Goal: Transaction & Acquisition: Subscribe to service/newsletter

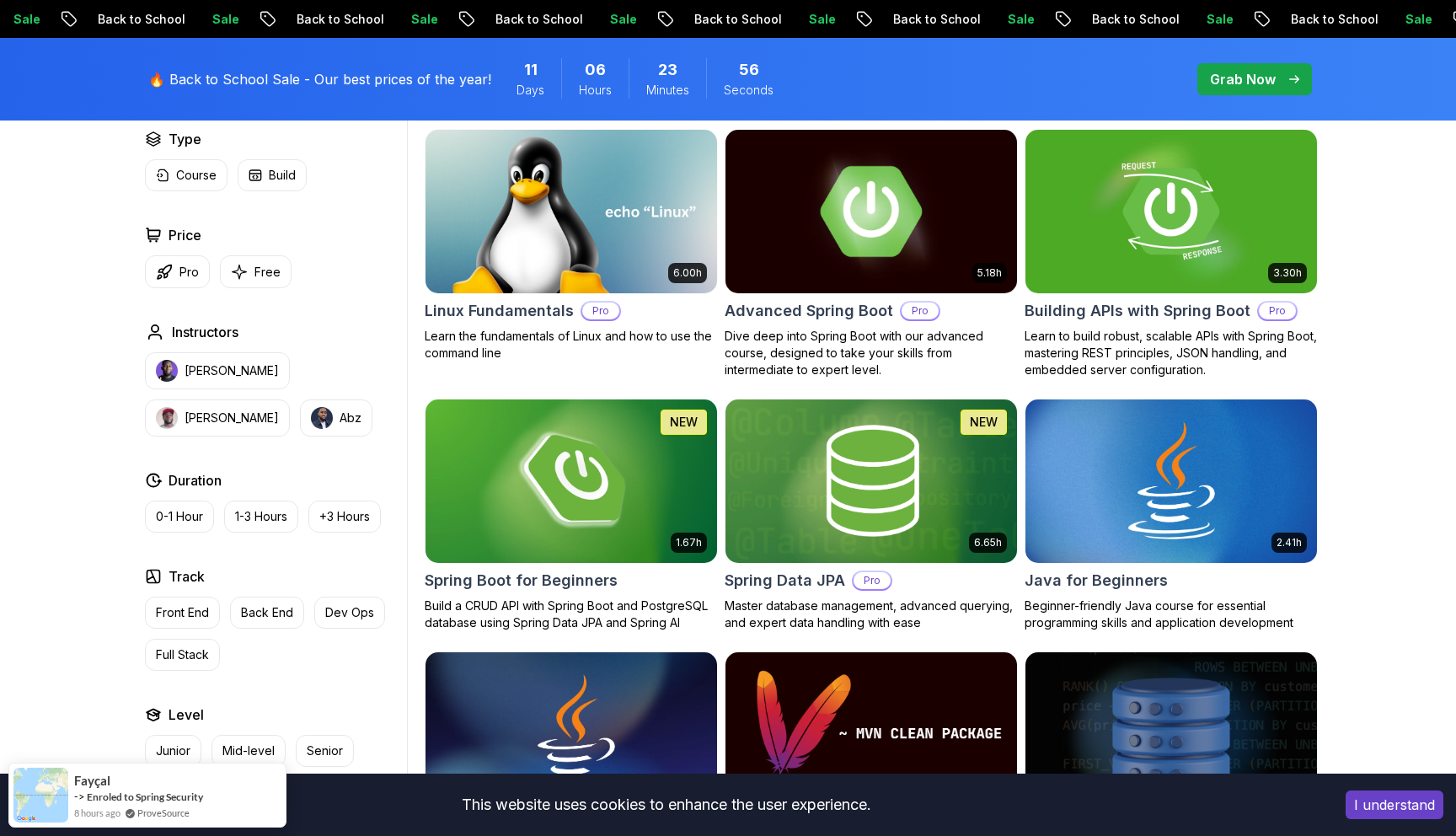
scroll to position [524, 0]
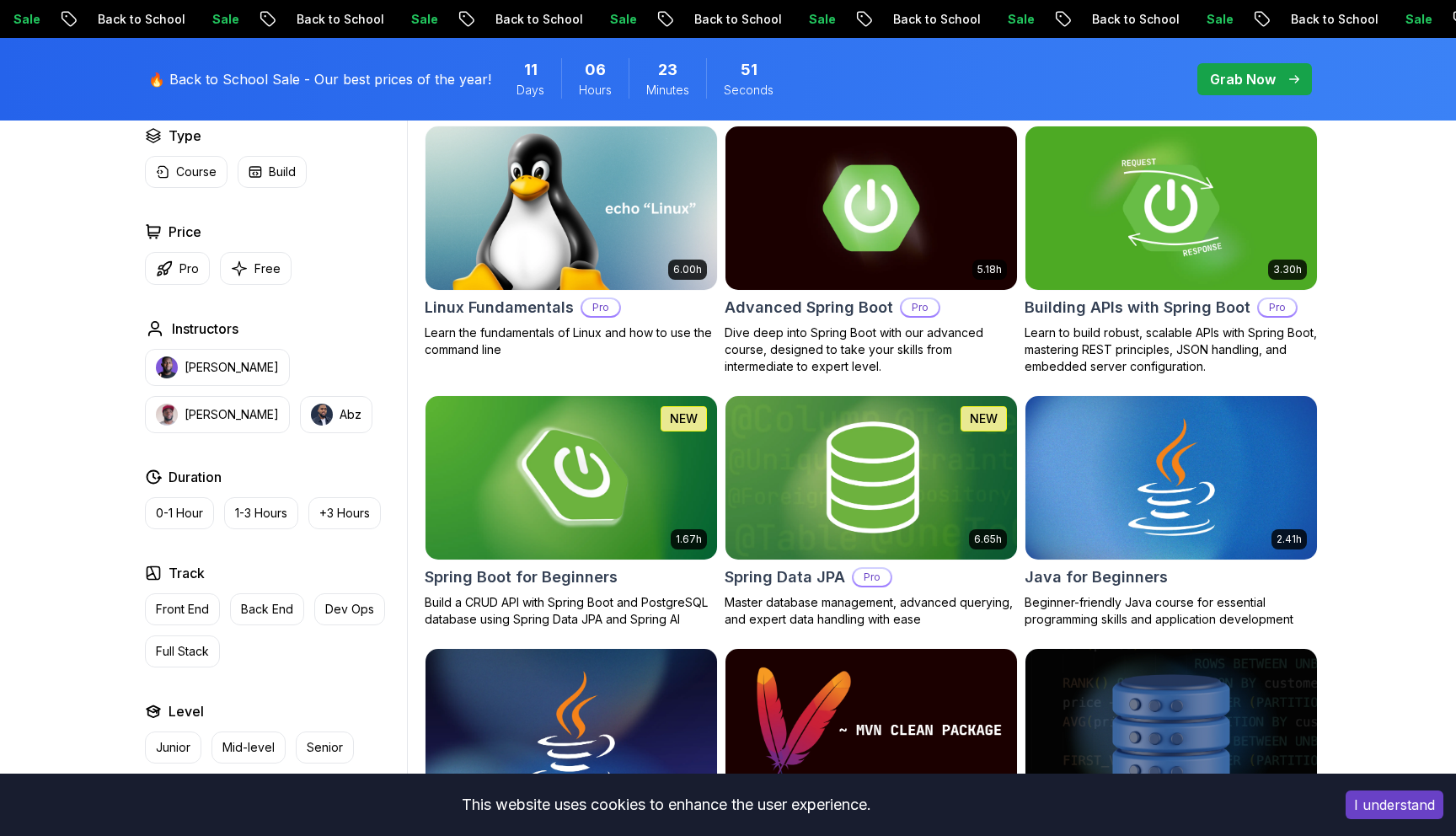
click at [514, 580] on h2 "Spring Boot for Beginners" at bounding box center [521, 577] width 193 height 24
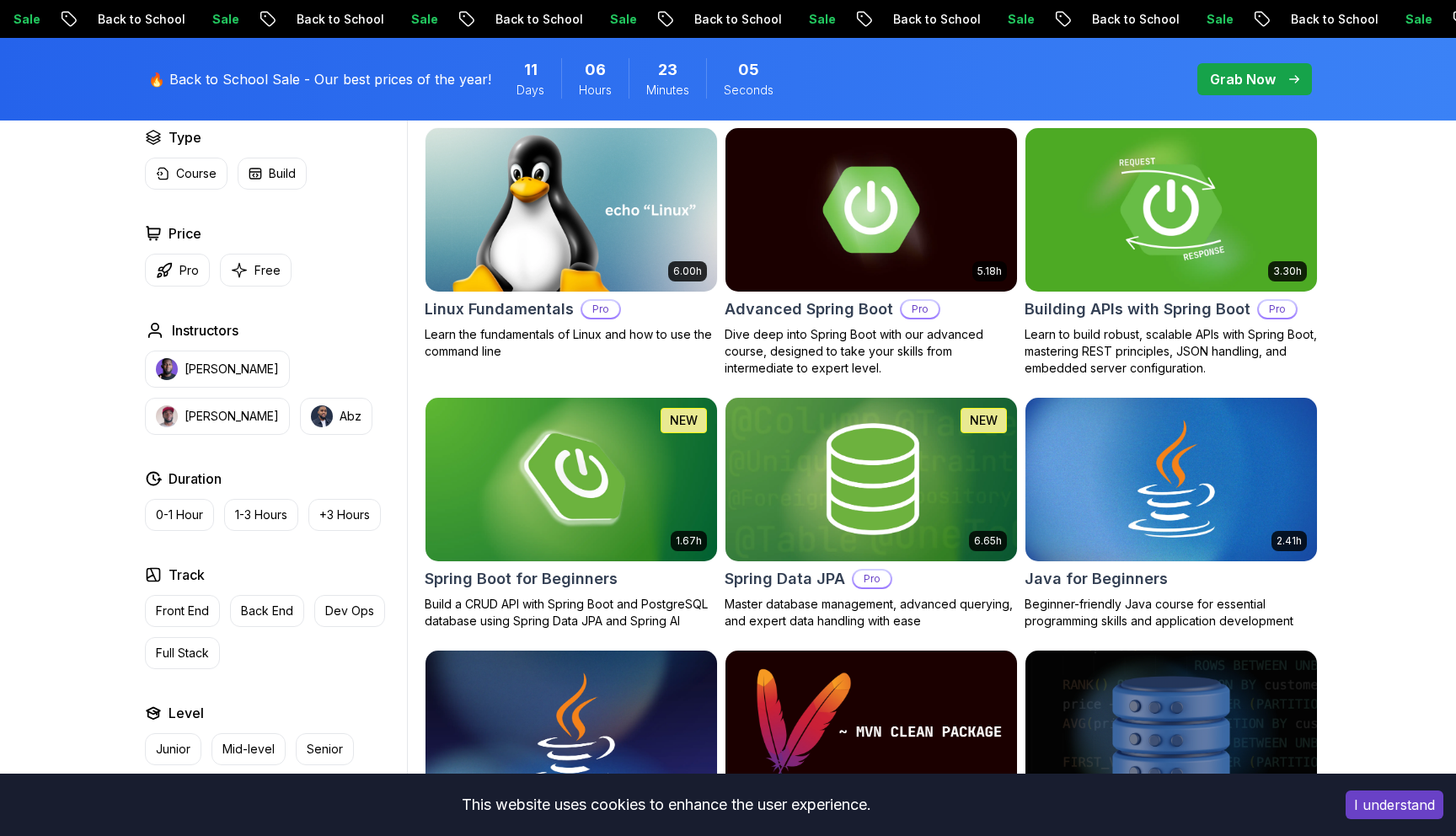
scroll to position [524, 0]
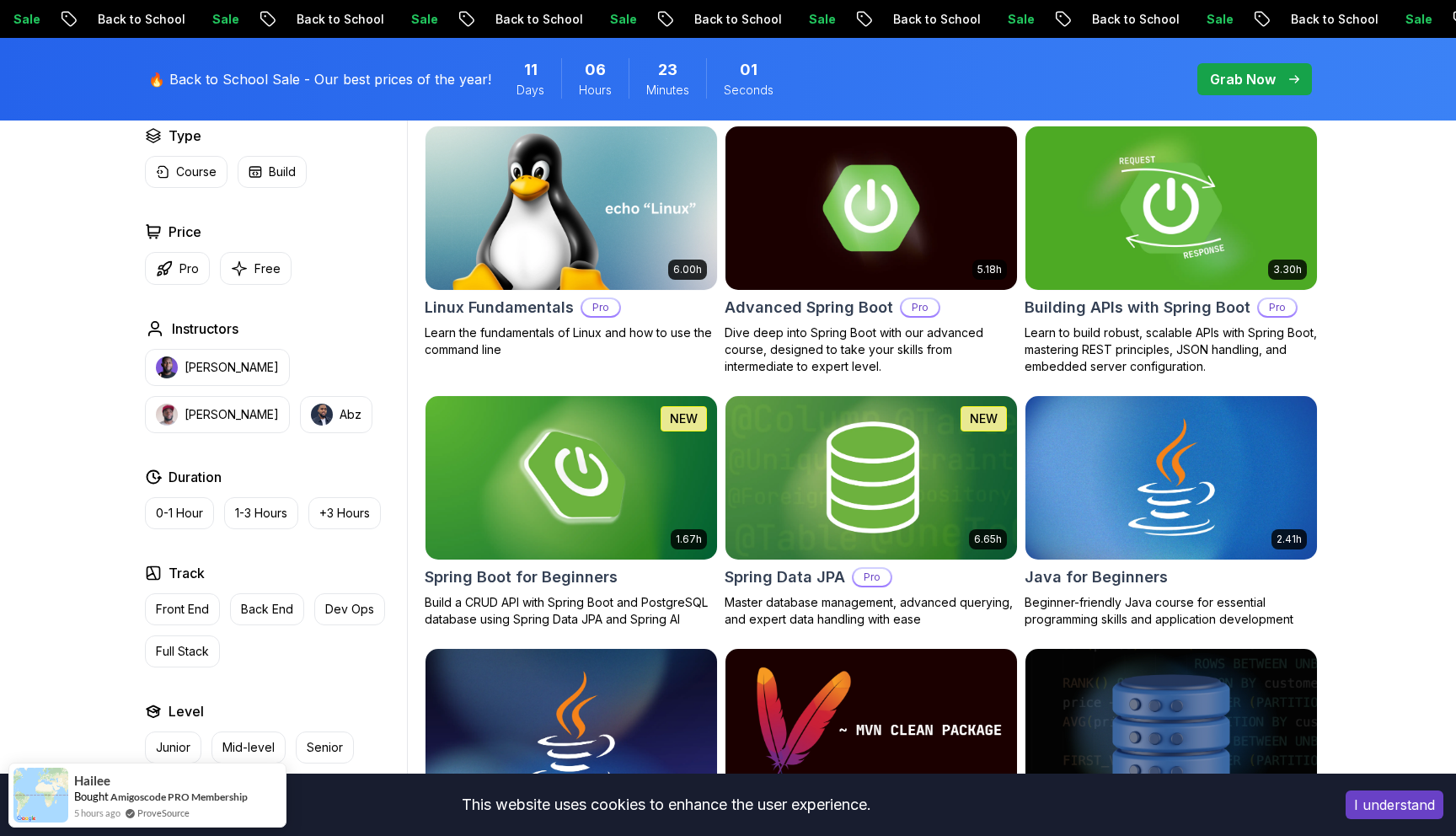
click at [1156, 312] on h2 "Building APIs with Spring Boot" at bounding box center [1137, 308] width 225 height 24
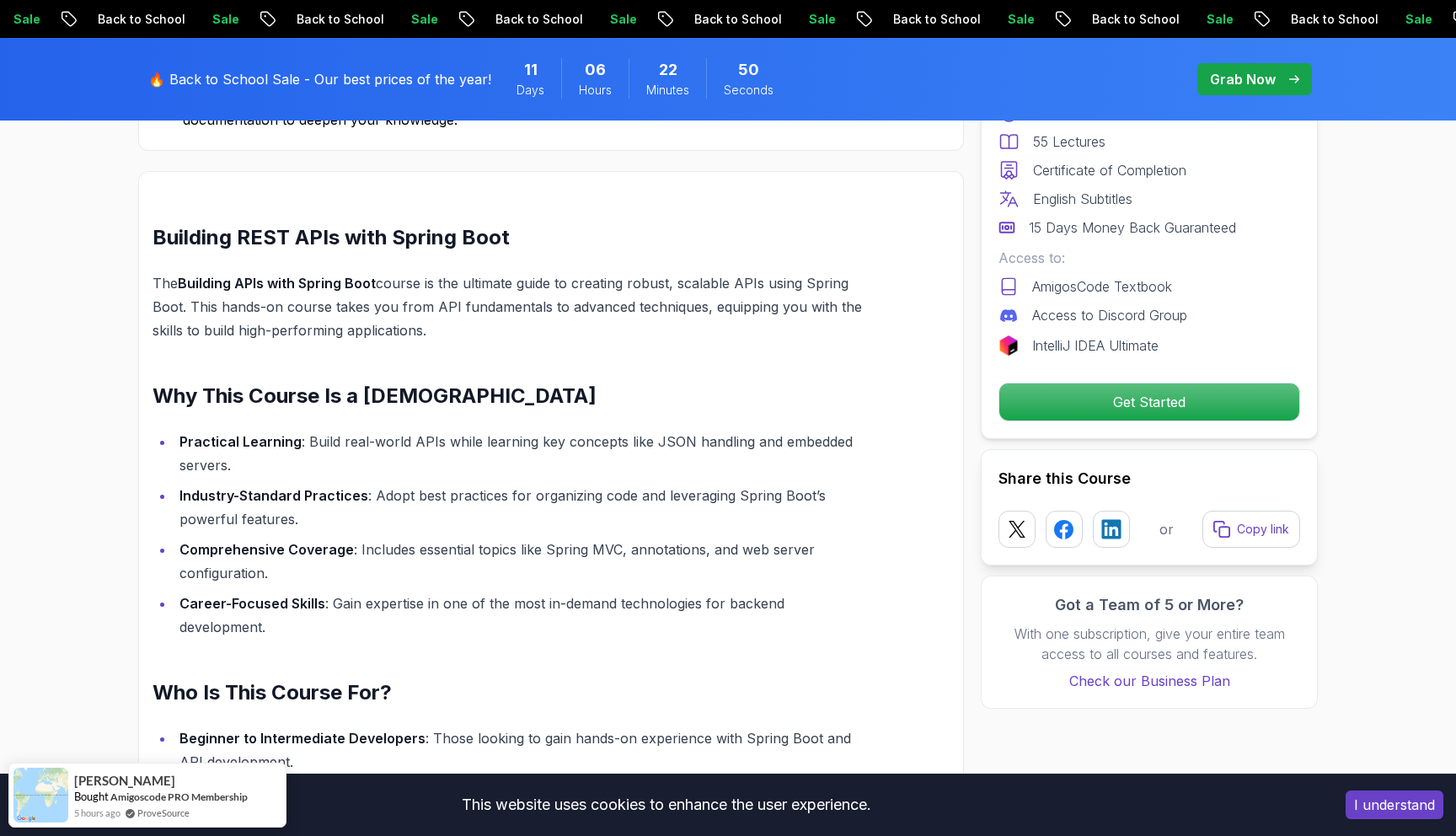
scroll to position [1137, 0]
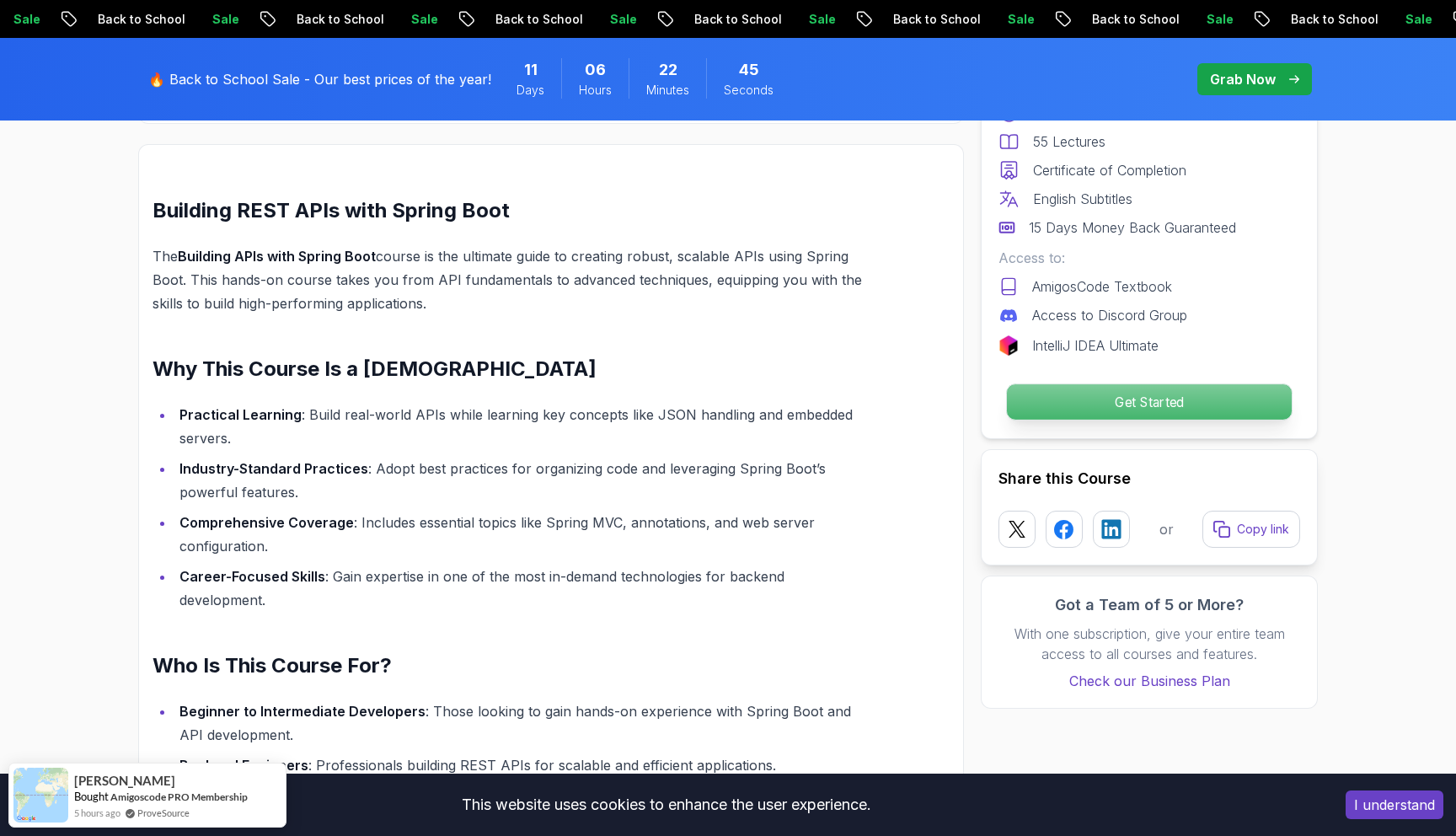
click at [1103, 409] on p "Get Started" at bounding box center [1149, 402] width 285 height 35
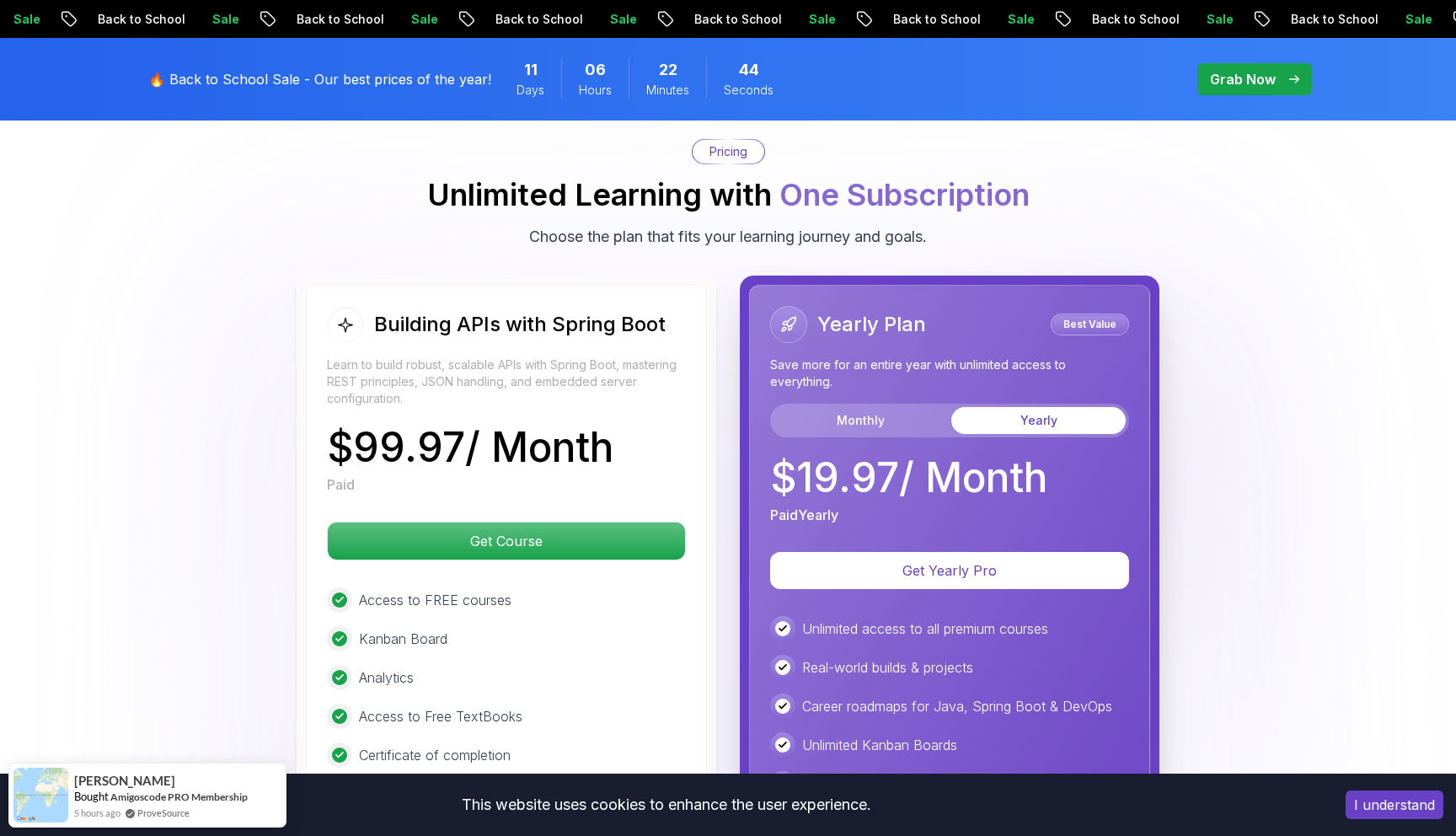
scroll to position [3901, 0]
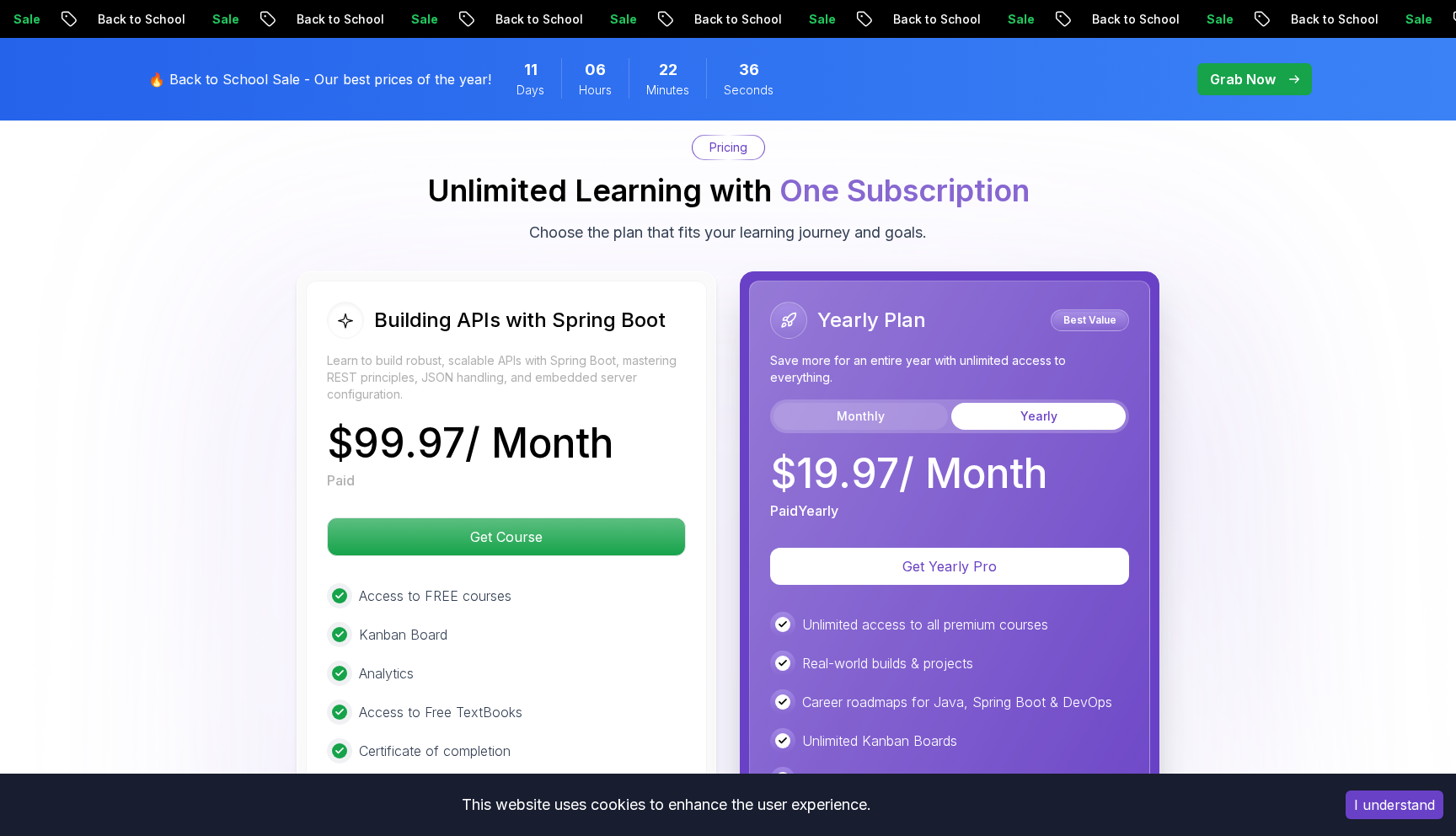
click at [844, 403] on button "Monthly" at bounding box center [860, 416] width 175 height 27
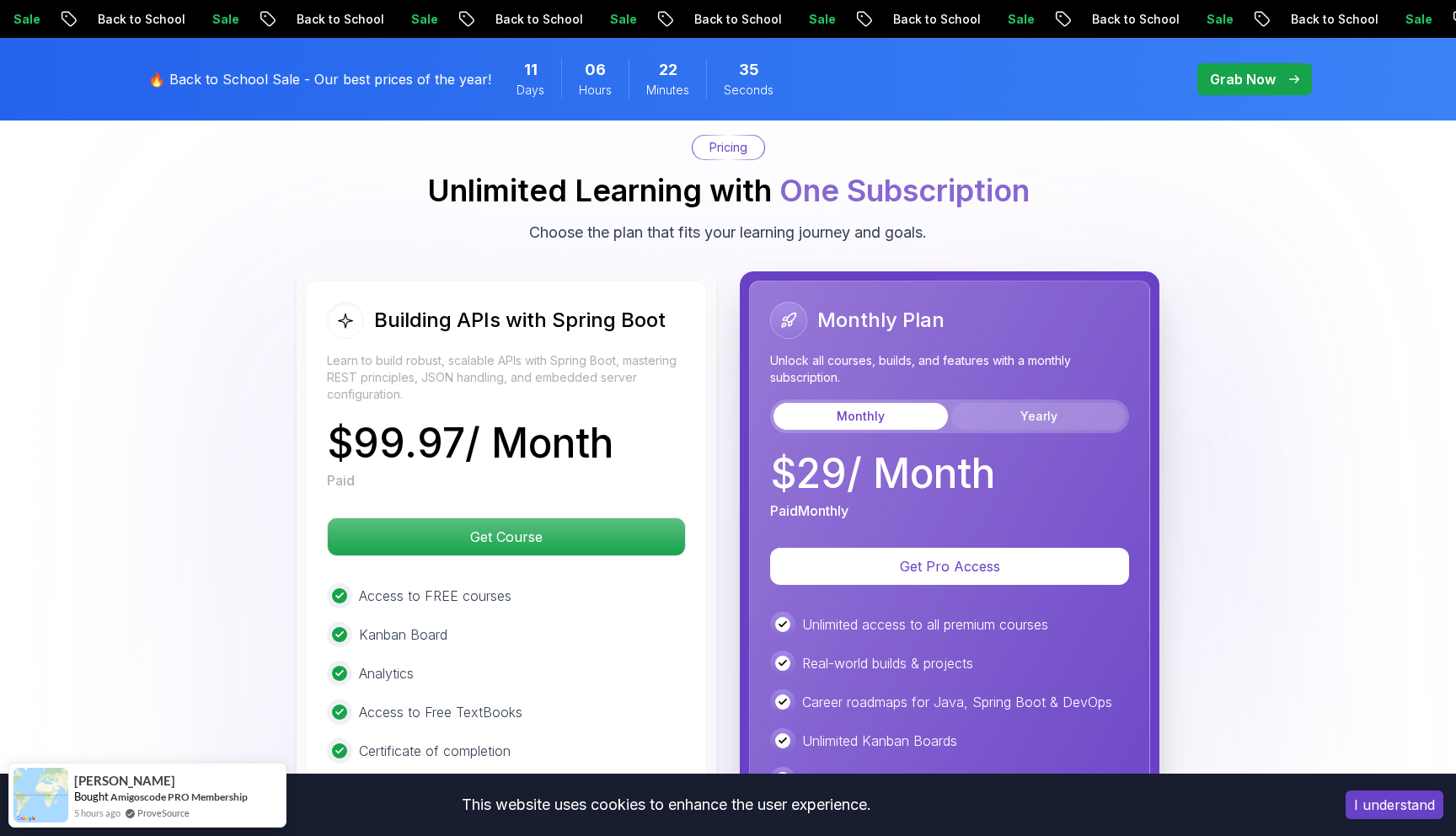
click at [1073, 403] on button "Yearly" at bounding box center [1038, 416] width 175 height 27
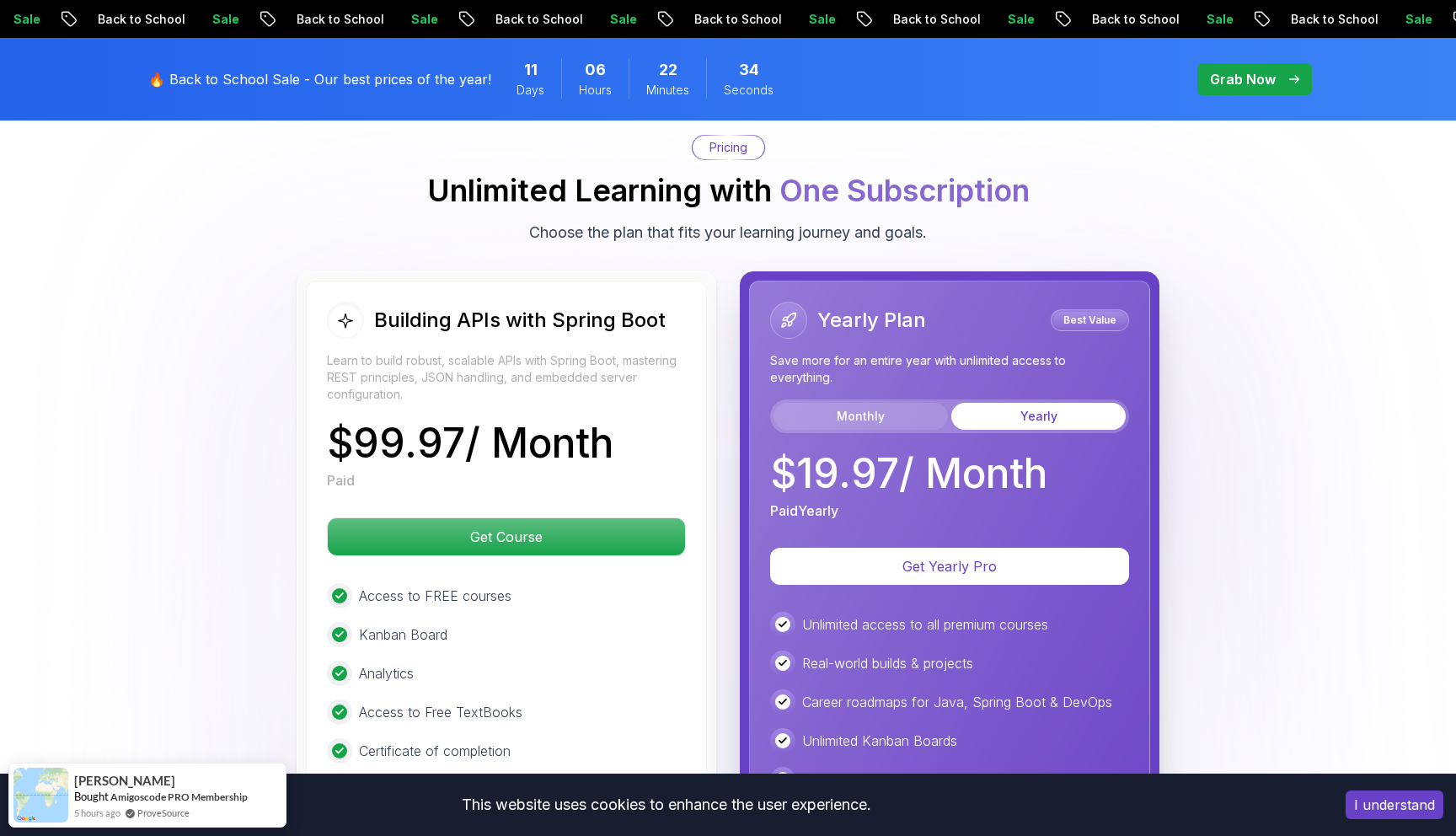
click at [849, 403] on button "Monthly" at bounding box center [860, 416] width 175 height 27
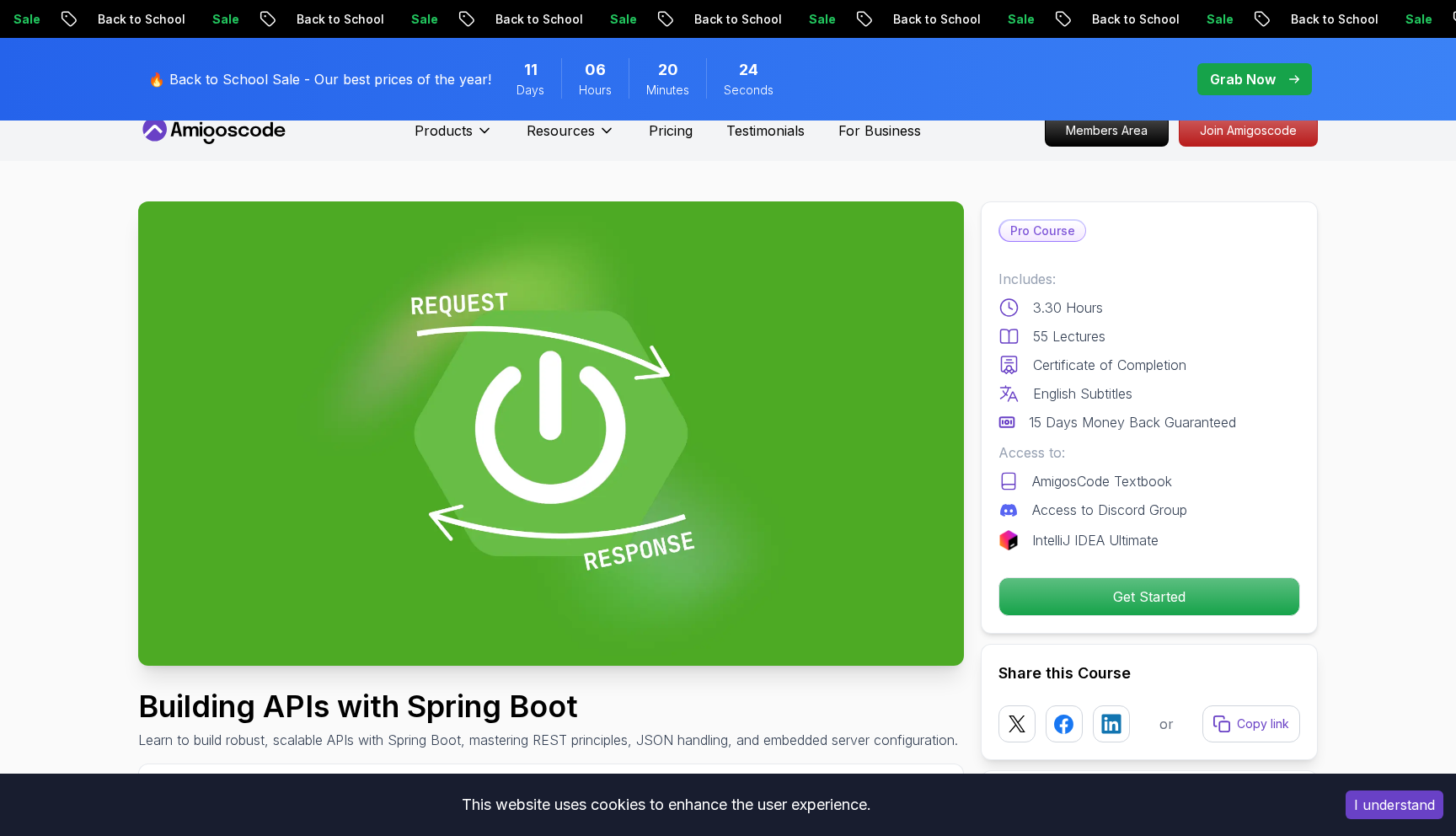
scroll to position [0, 0]
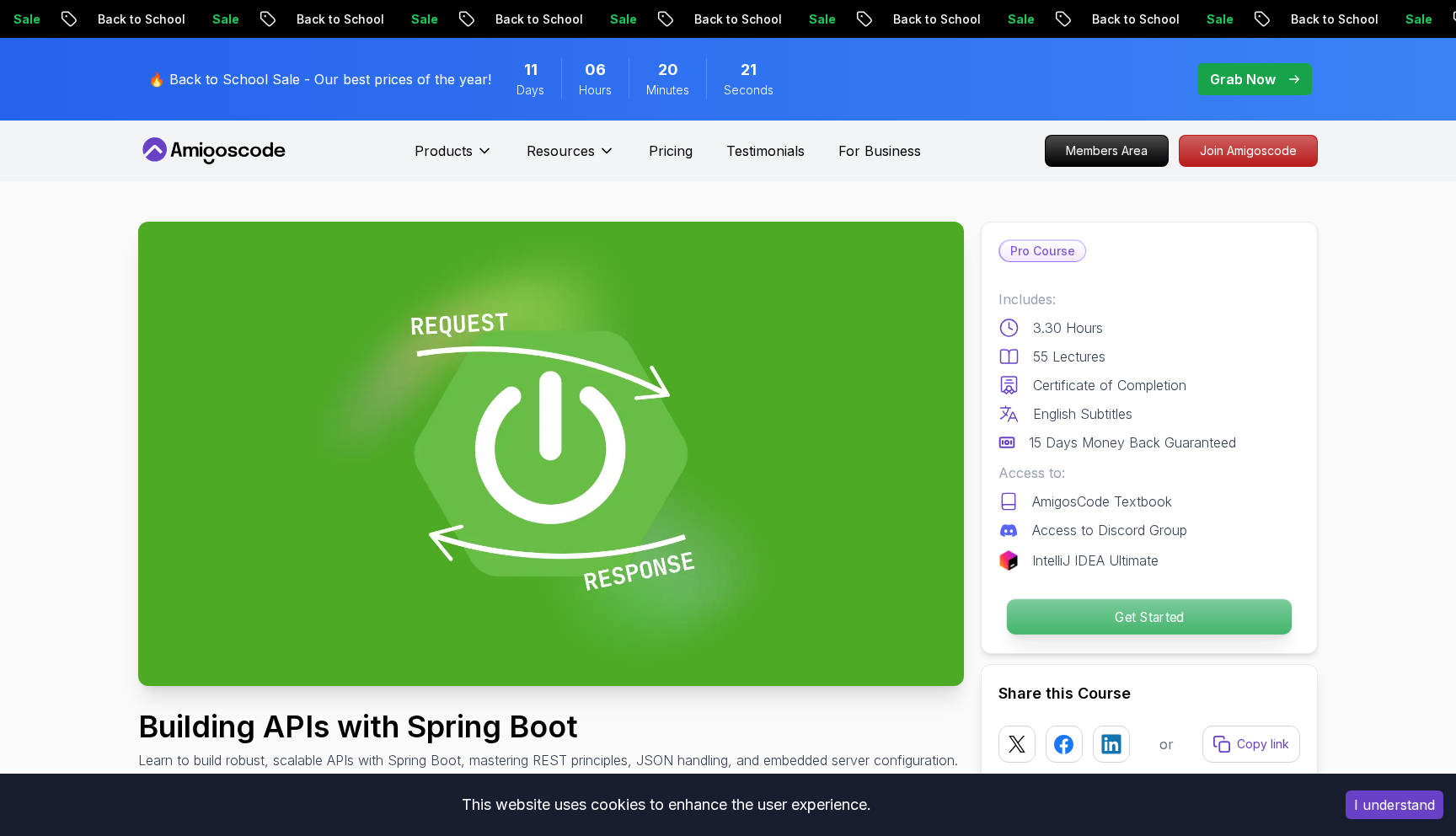
click at [1080, 630] on p "Get Started" at bounding box center [1149, 617] width 285 height 35
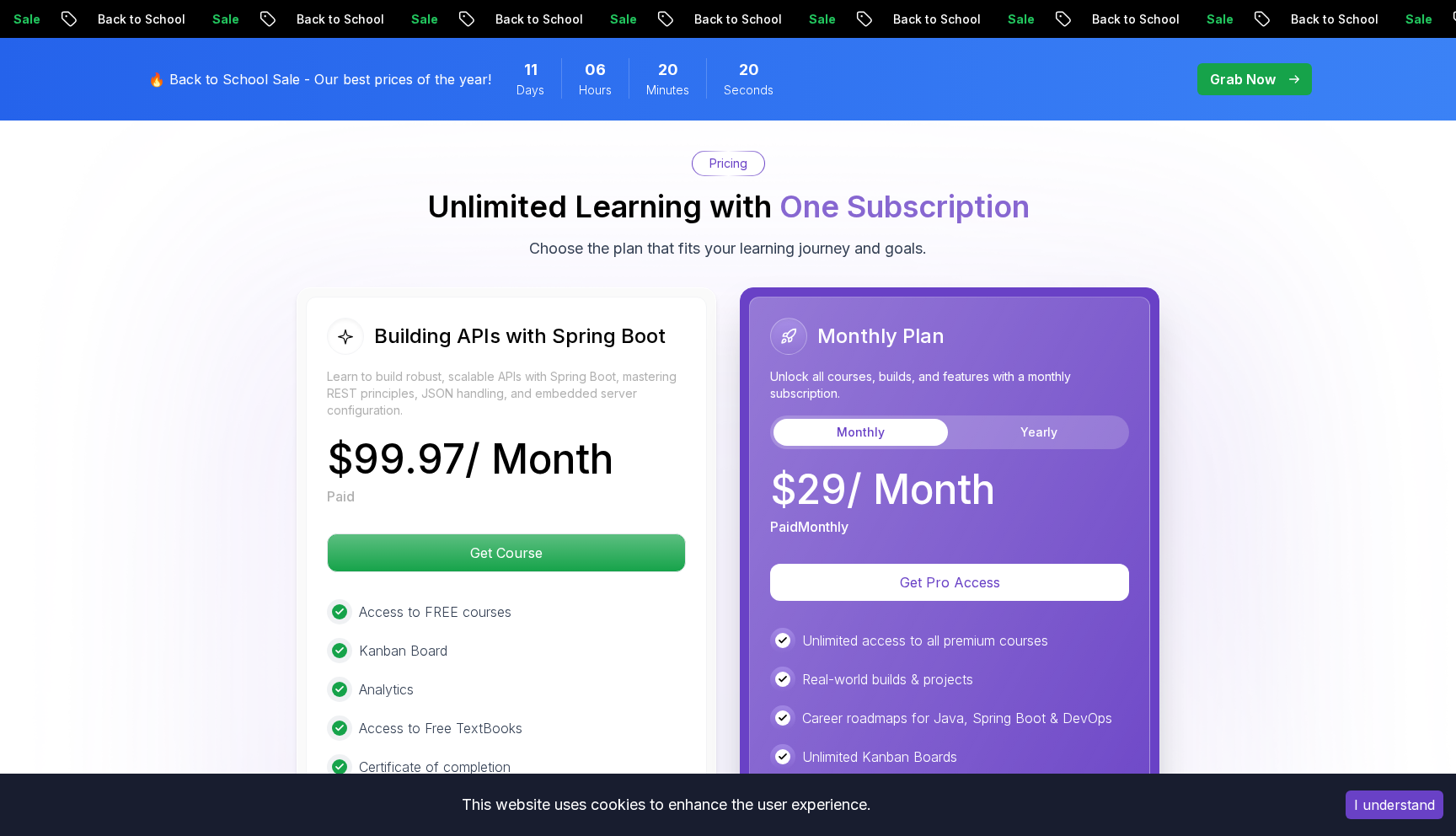
scroll to position [3901, 0]
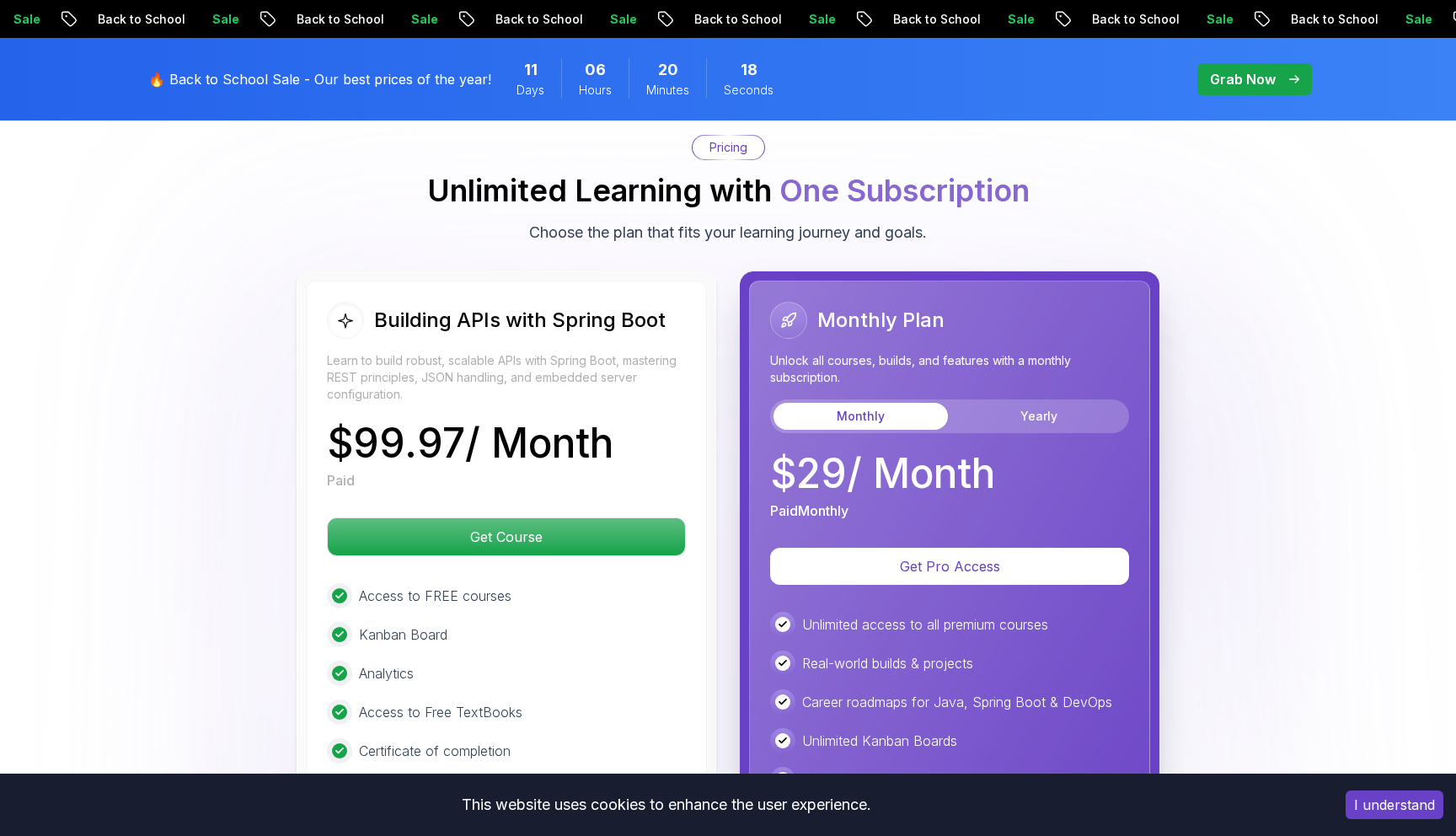
click at [431, 85] on p "🔥 Back to School Sale - Our best prices of the year!" at bounding box center [320, 79] width 343 height 20
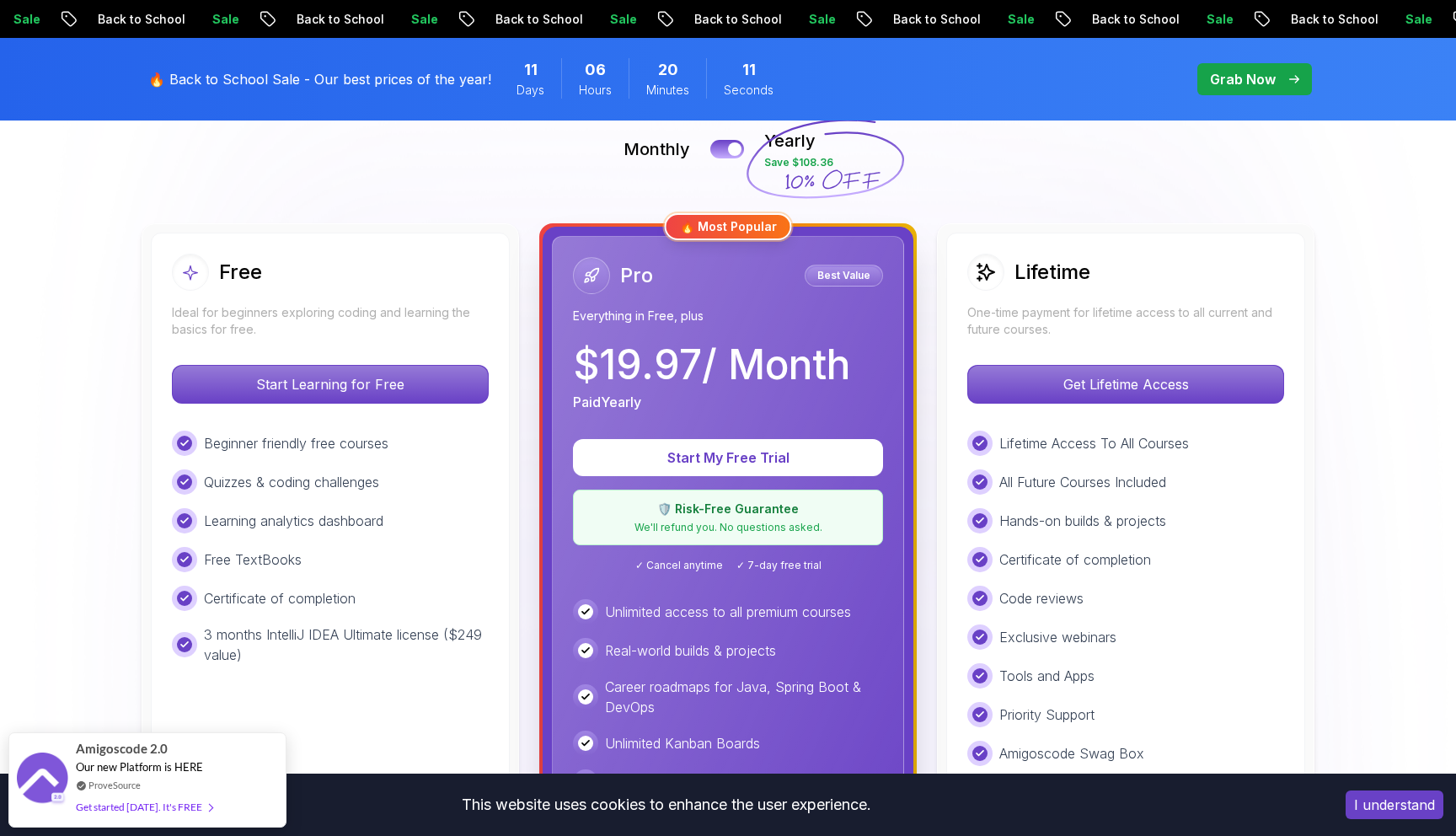
scroll to position [397, 0]
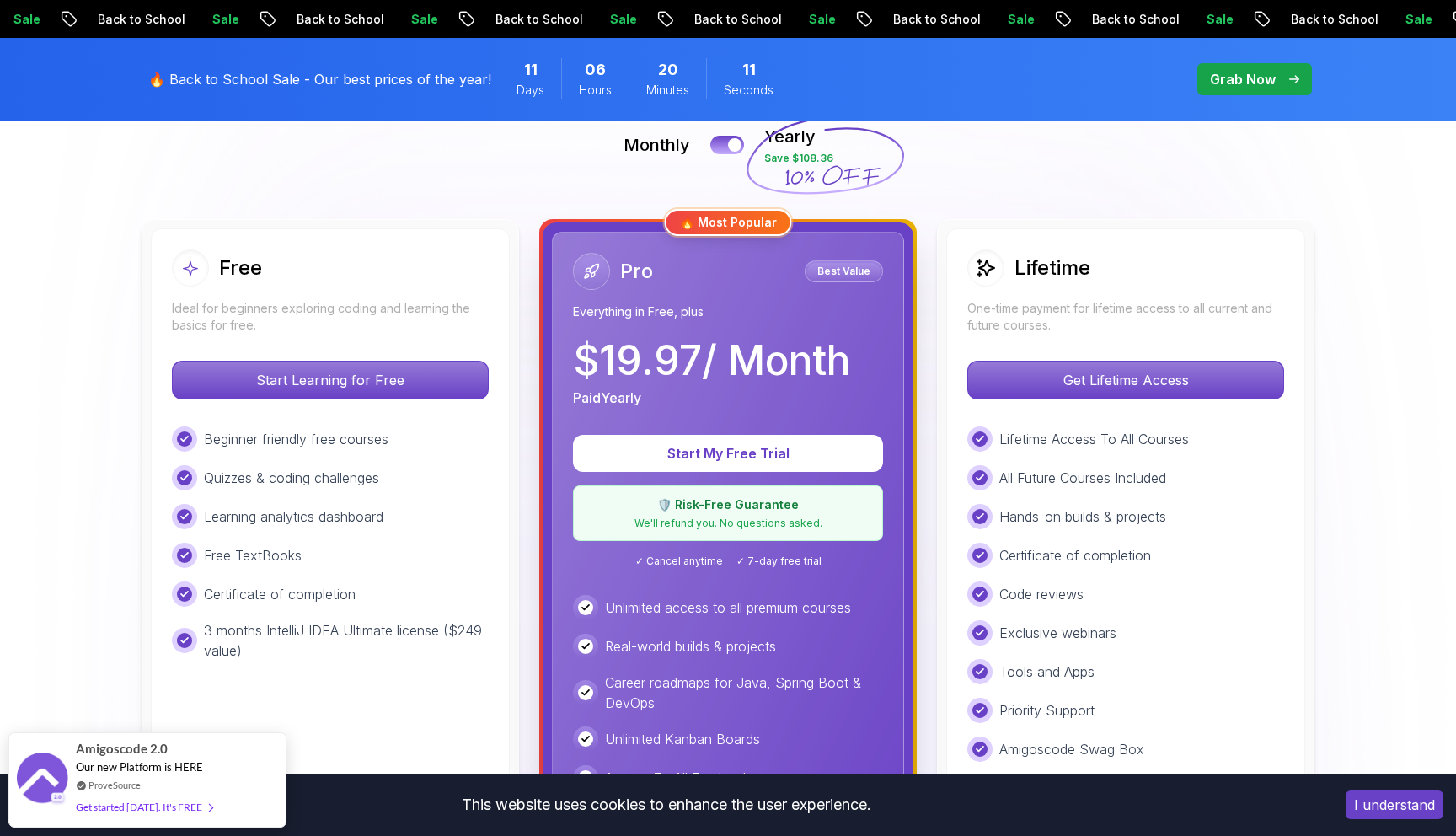
click at [1108, 471] on p "All Future Courses Included" at bounding box center [1083, 478] width 167 height 20
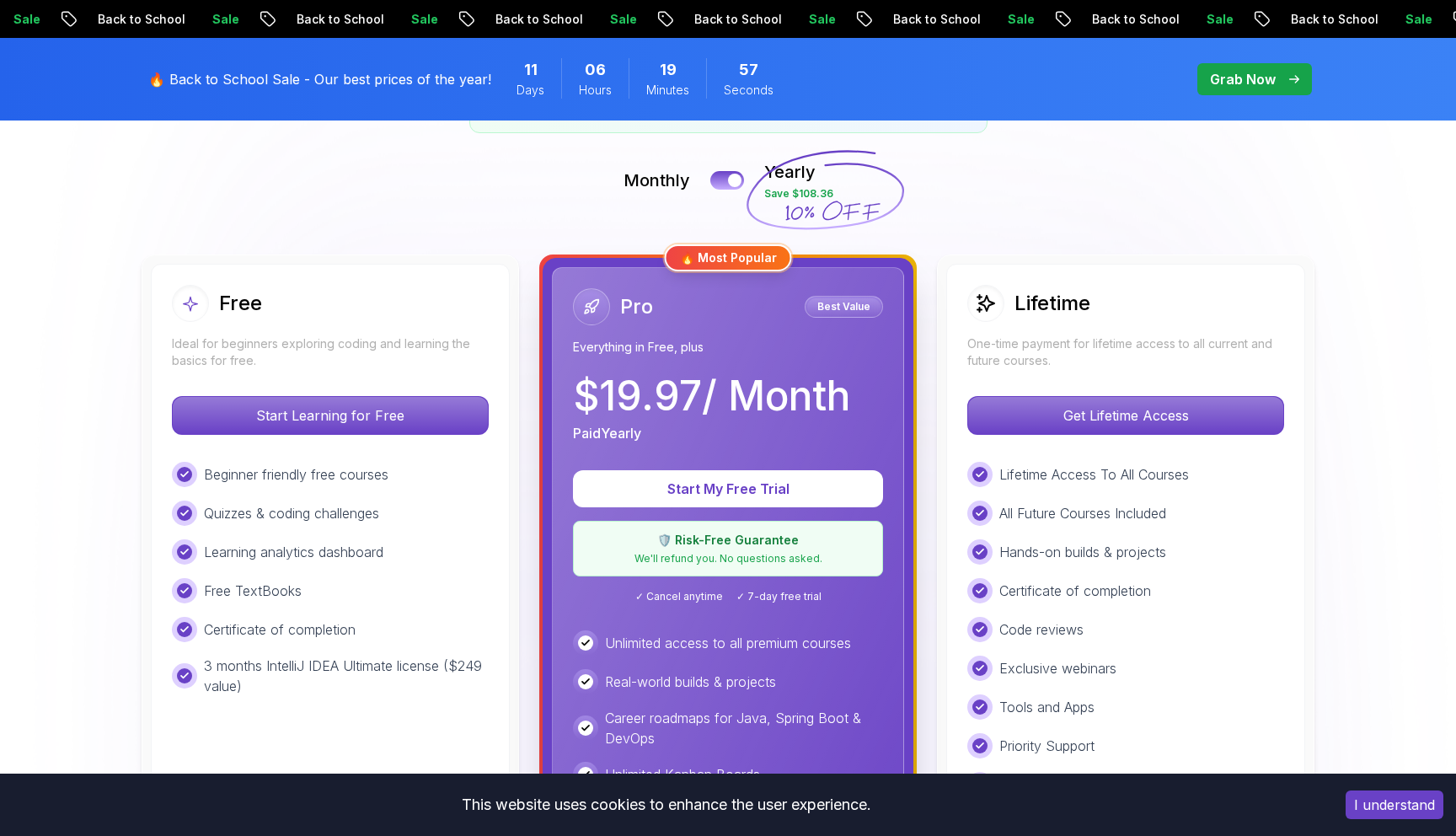
scroll to position [336, 0]
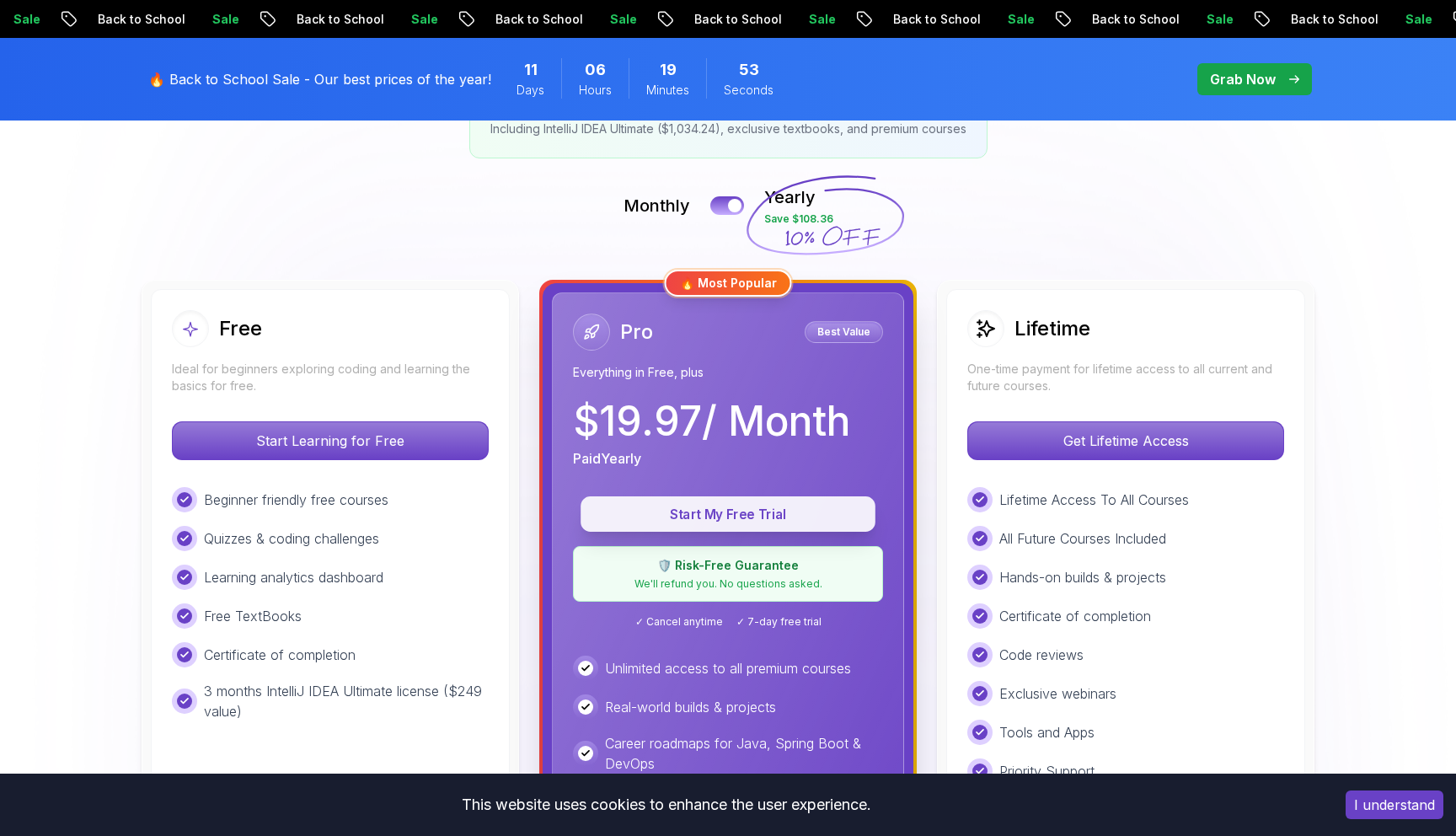
click at [741, 516] on p "Start My Free Trial" at bounding box center [727, 514] width 256 height 19
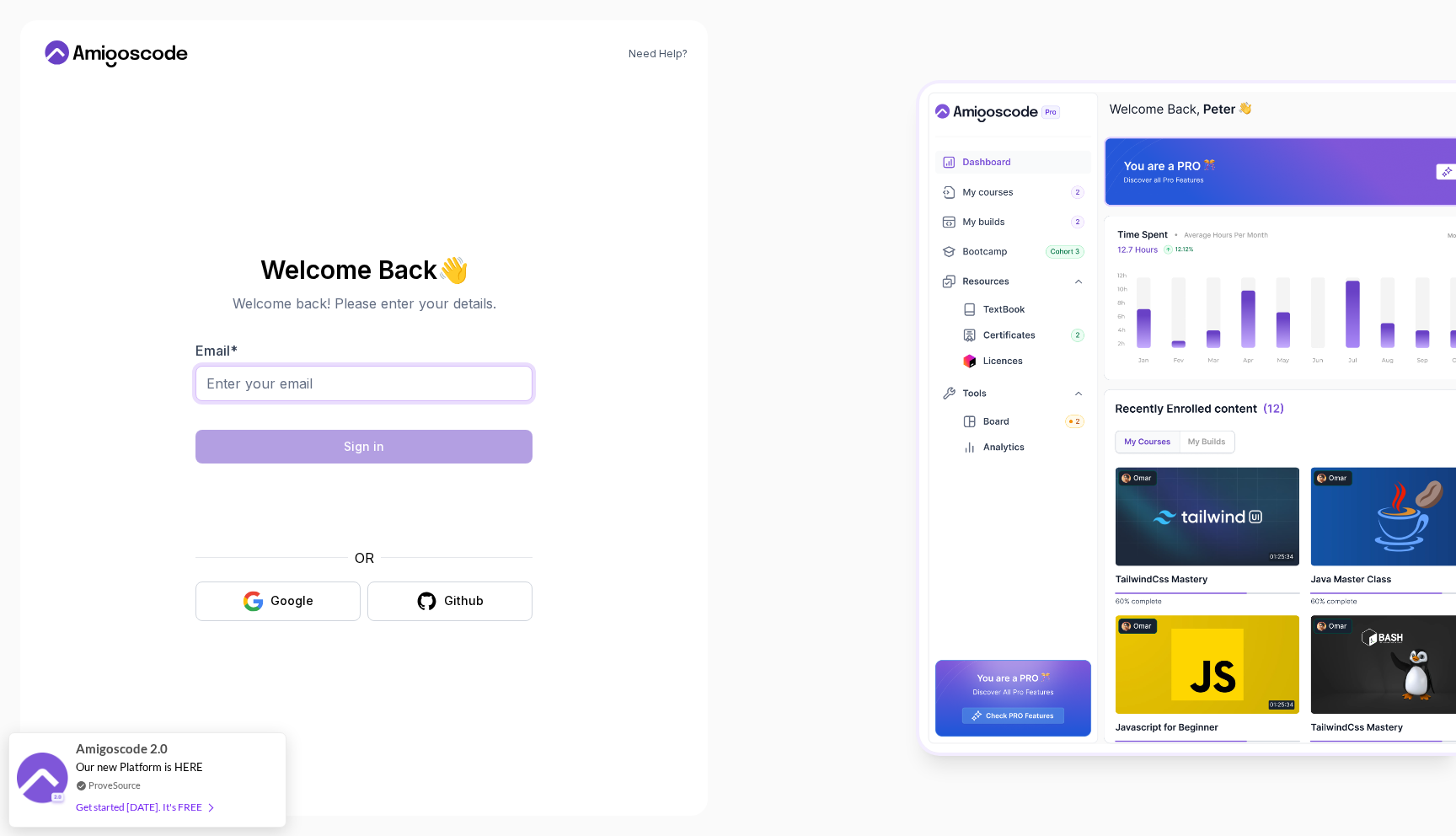
click at [398, 382] on input "Email *" at bounding box center [364, 383] width 337 height 35
type input "[EMAIL_ADDRESS][DOMAIN_NAME]"
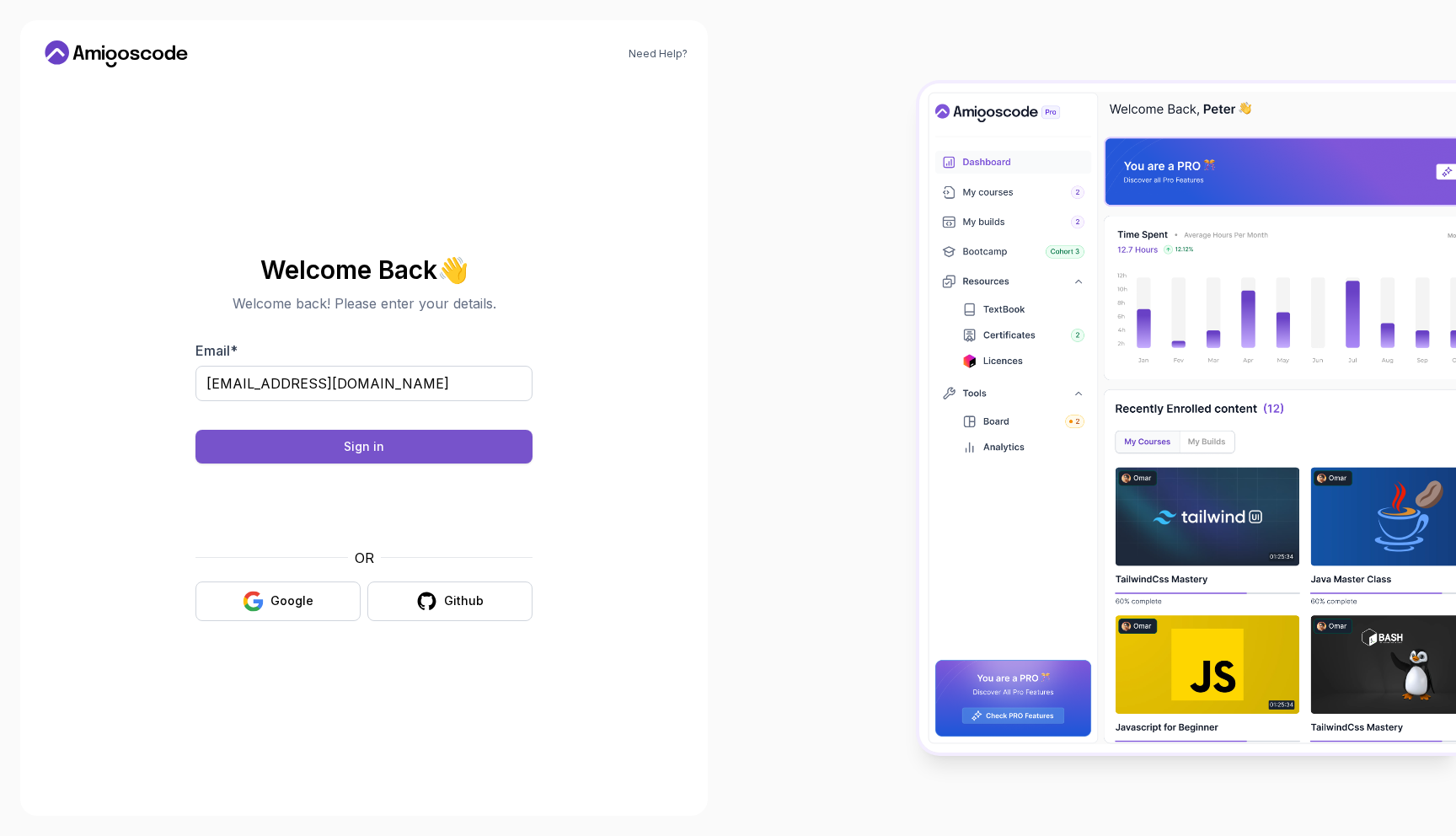
click at [400, 444] on button "Sign in" at bounding box center [364, 446] width 337 height 33
click at [251, 382] on input "[EMAIL_ADDRESS][DOMAIN_NAME]" at bounding box center [364, 383] width 337 height 35
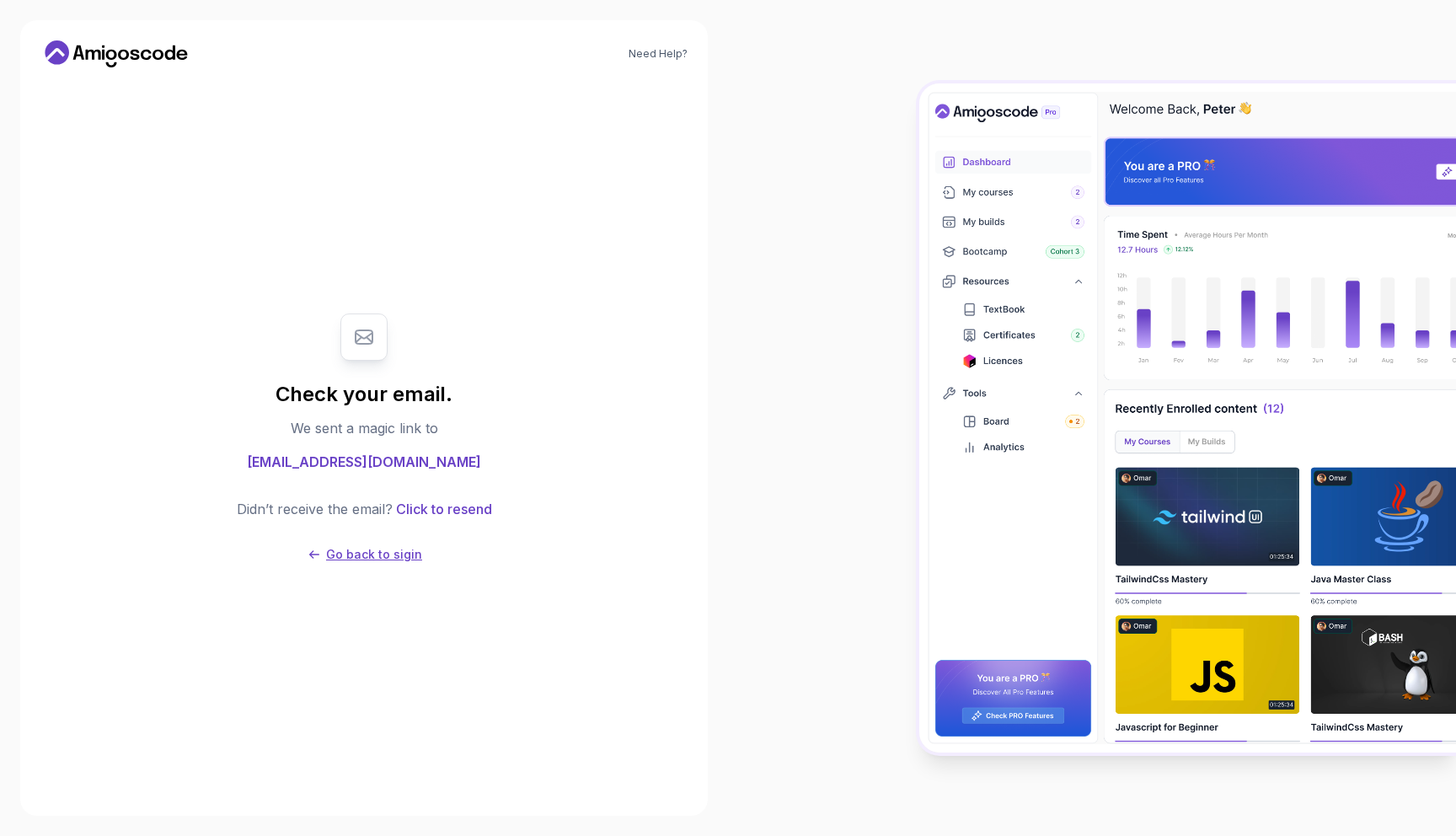
click at [388, 558] on p "Go back to sigin" at bounding box center [374, 554] width 96 height 17
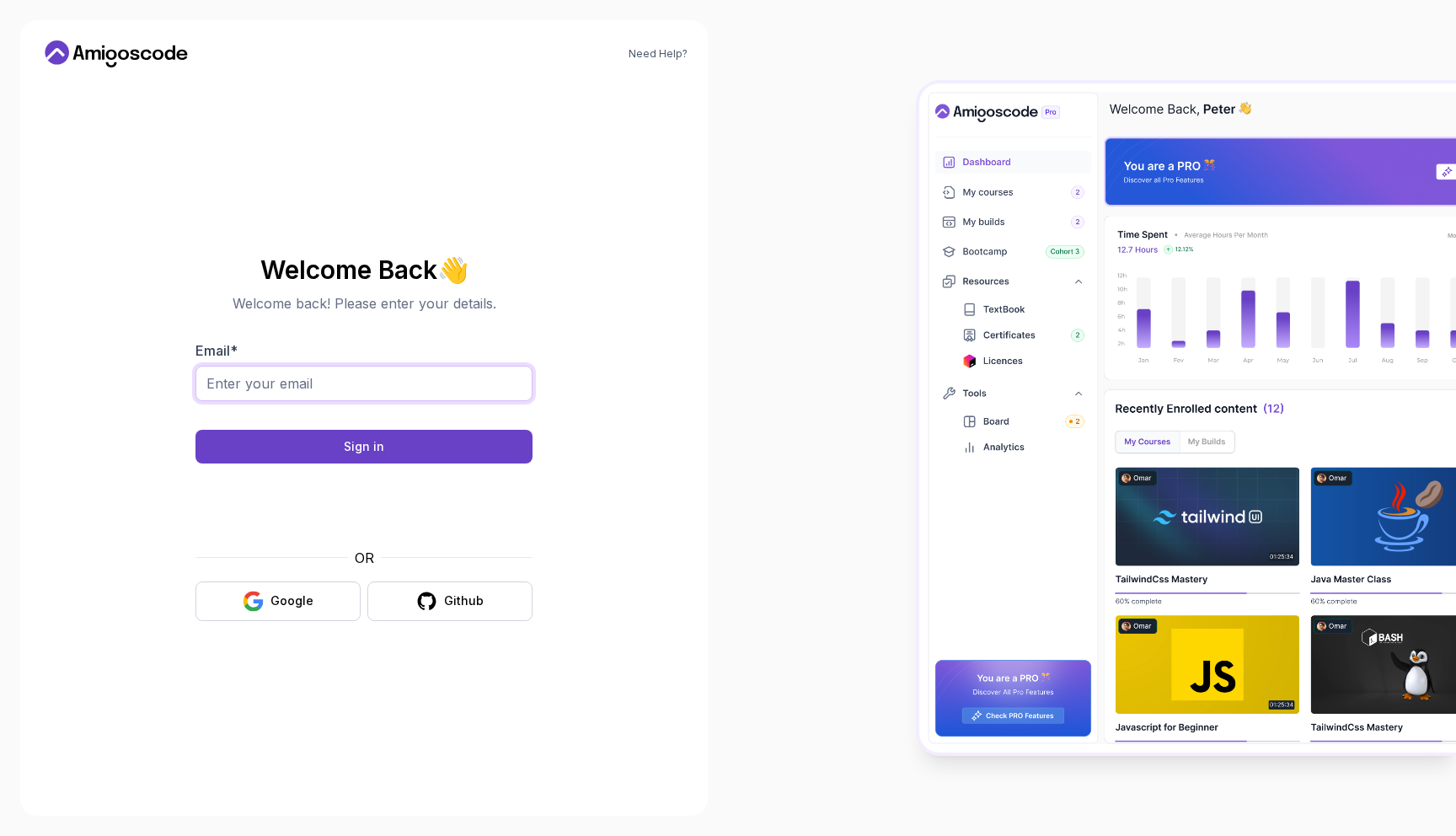
click at [405, 380] on input "Email *" at bounding box center [364, 383] width 337 height 35
type input "[EMAIL_ADDRESS][DOMAIN_NAME]"
click at [372, 454] on button "Sign in" at bounding box center [364, 446] width 337 height 33
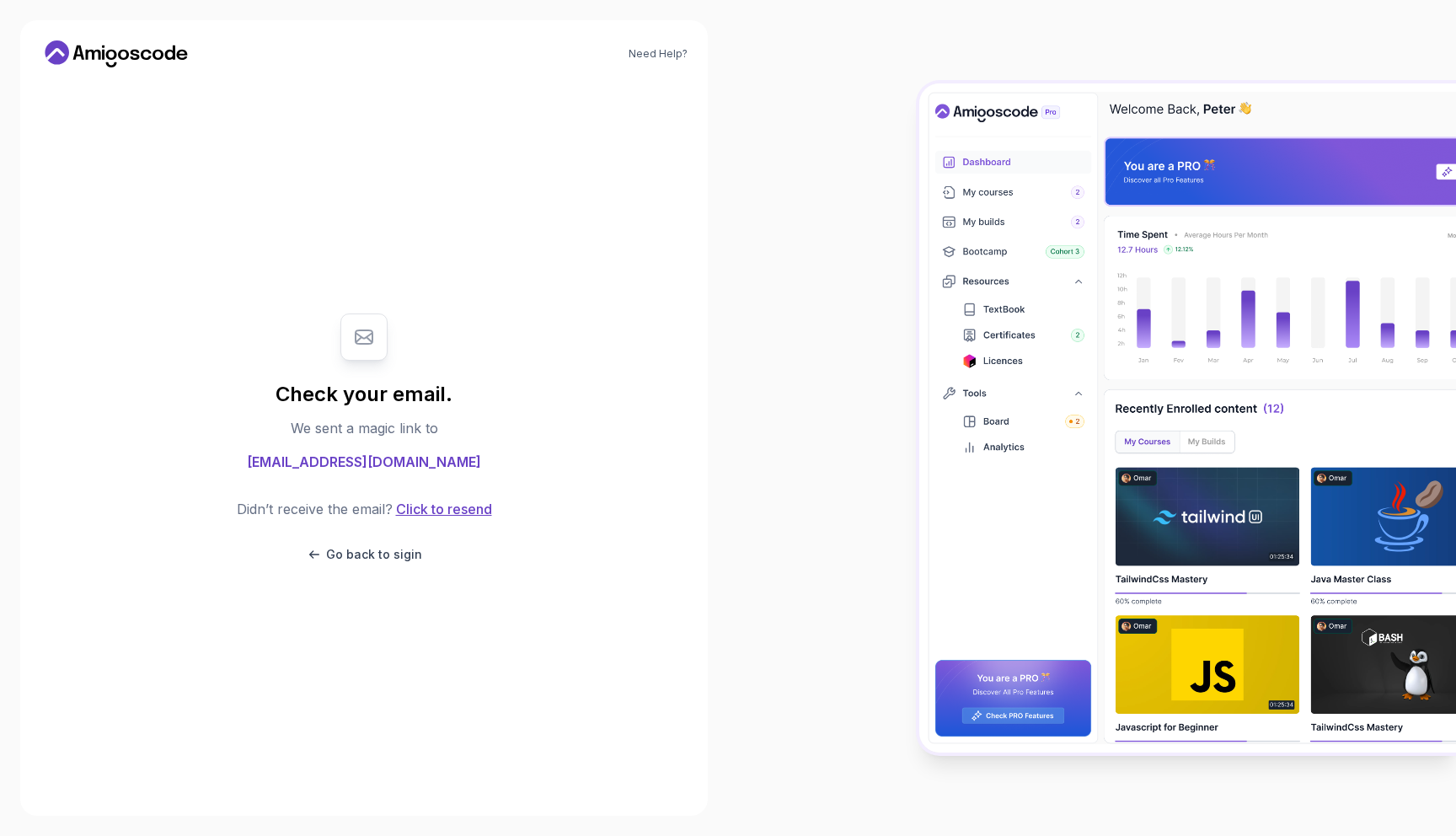
click at [458, 505] on button "Click to resend" at bounding box center [443, 509] width 100 height 20
click at [462, 511] on button "Click to resend" at bounding box center [443, 509] width 100 height 20
click at [443, 515] on button "Click to resend" at bounding box center [443, 509] width 100 height 20
click at [367, 552] on p "Go back to sigin" at bounding box center [374, 554] width 96 height 17
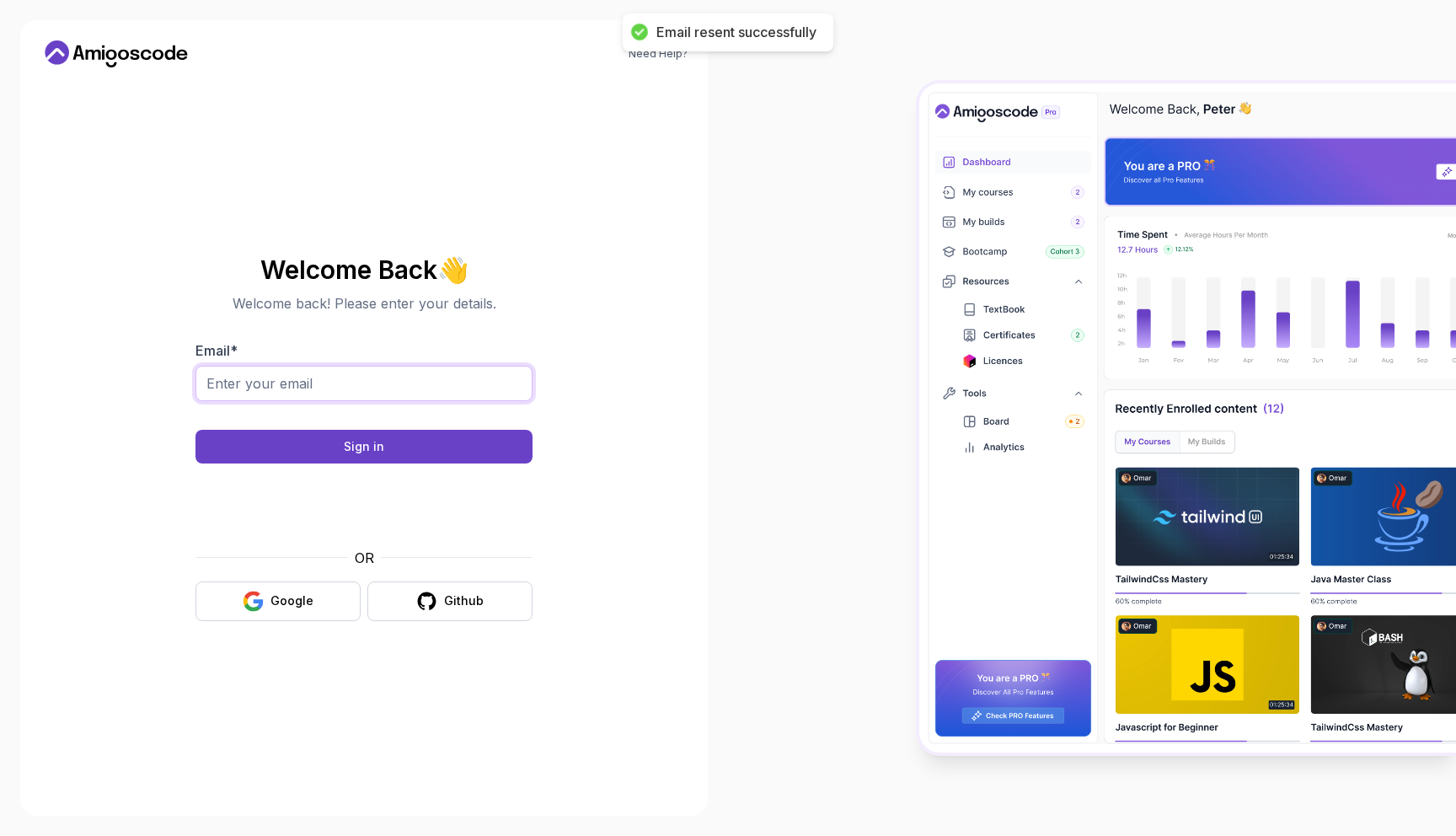
click at [420, 390] on input "Email *" at bounding box center [364, 383] width 337 height 35
type input "[EMAIL_ADDRESS][DOMAIN_NAME]"
click at [196, 430] on button "Sign in" at bounding box center [364, 446] width 337 height 33
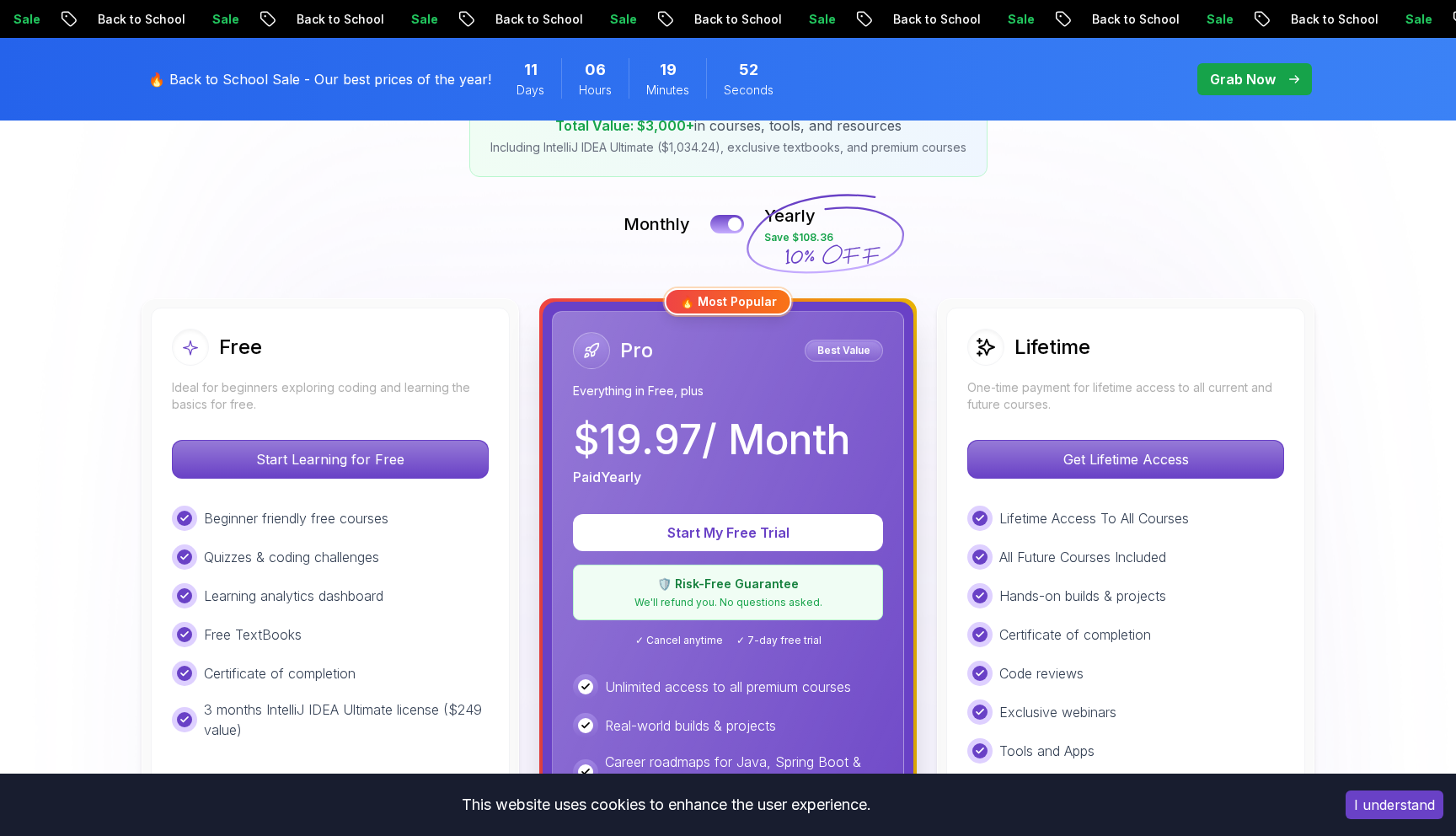
scroll to position [336, 0]
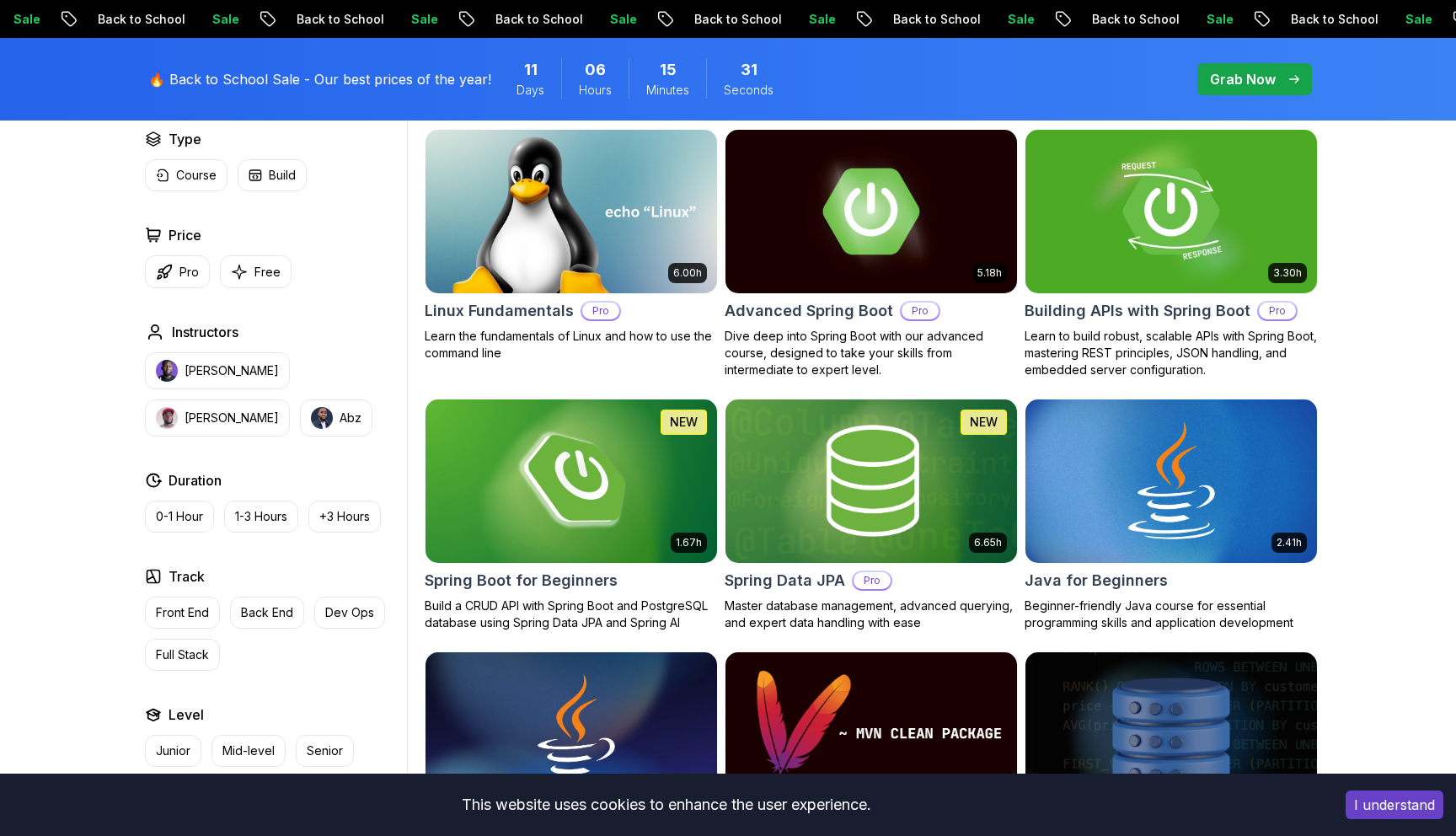
scroll to position [524, 0]
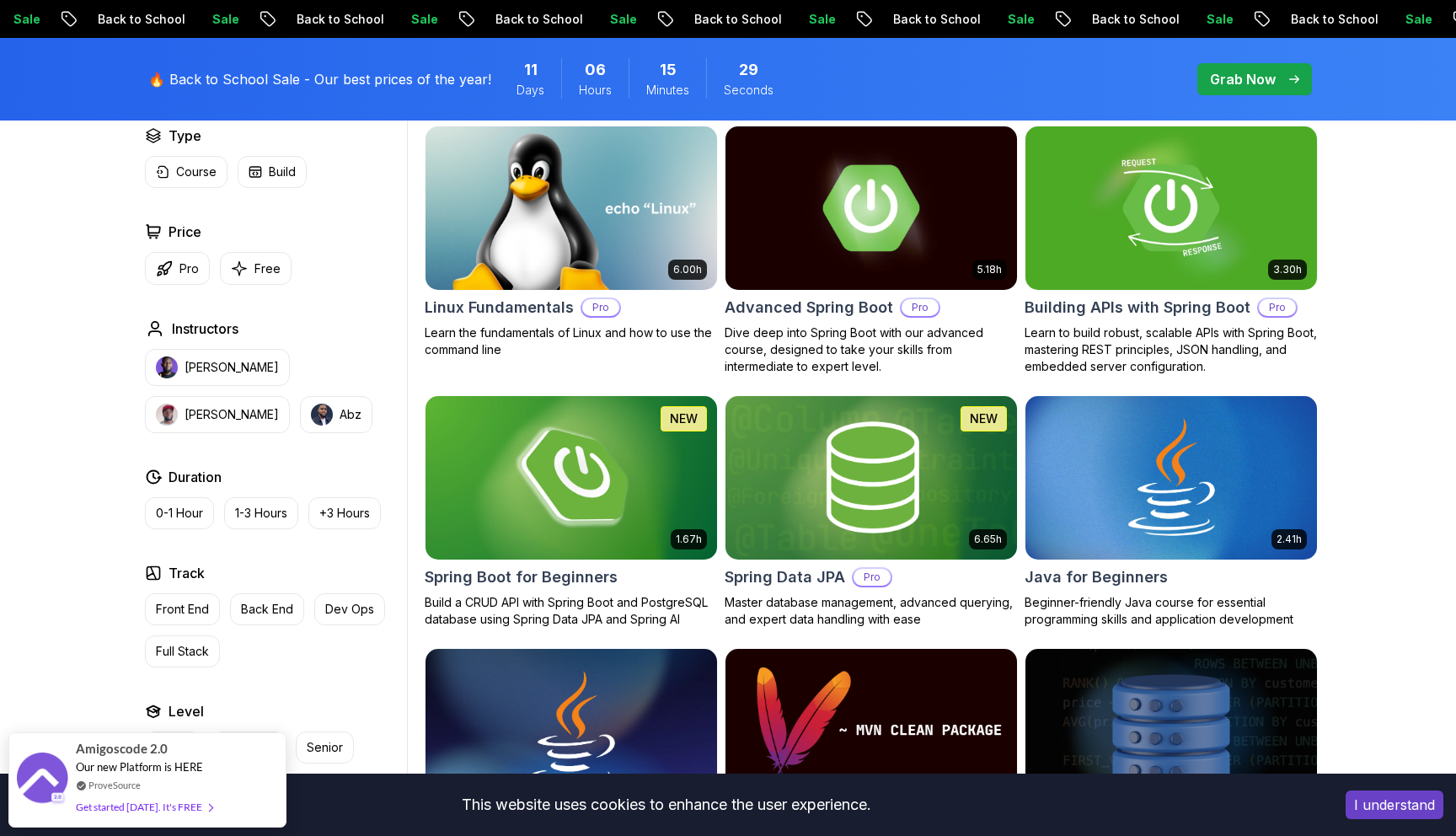
click at [589, 576] on h2 "Spring Boot for Beginners" at bounding box center [521, 577] width 193 height 24
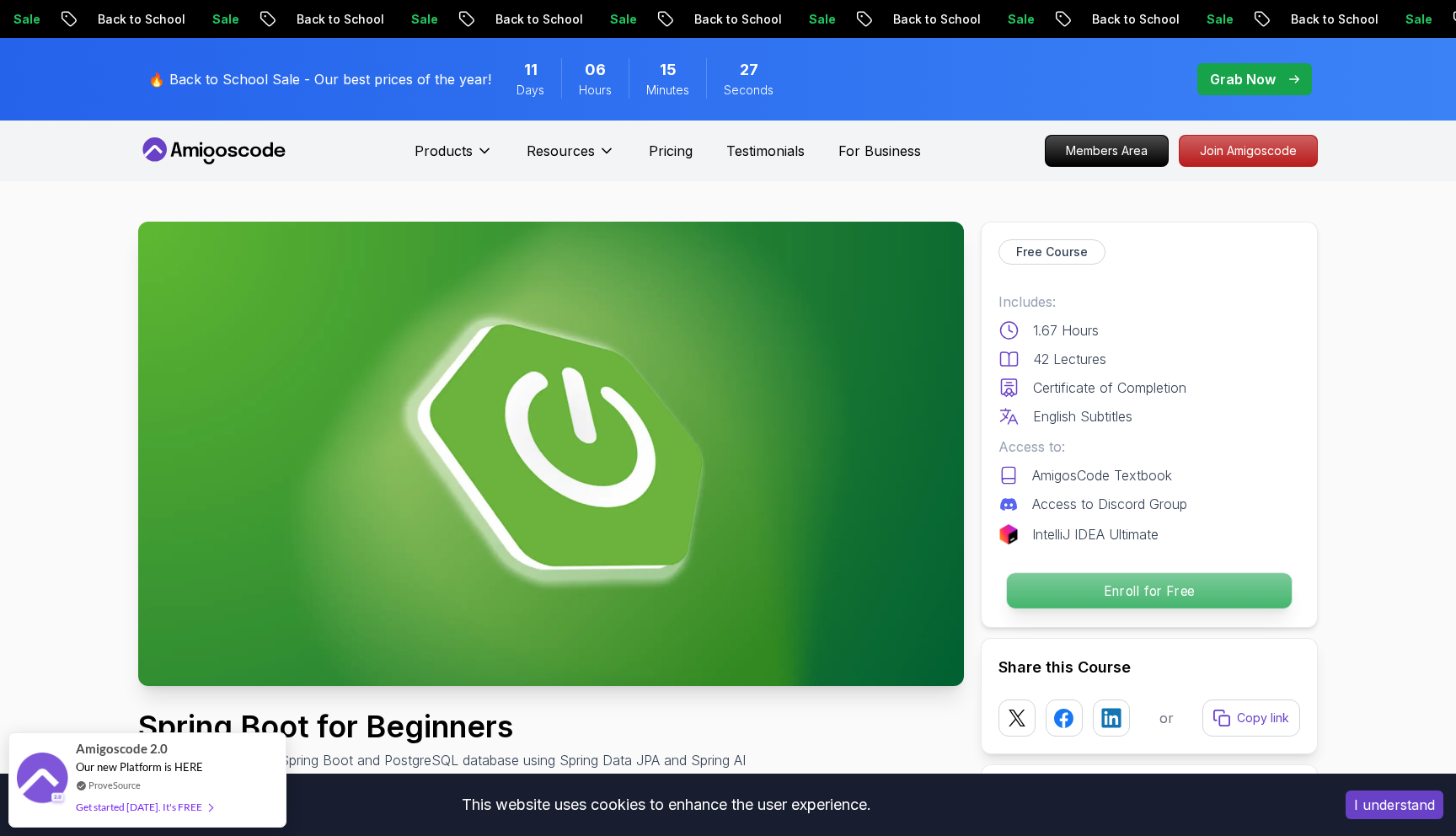
click at [1151, 589] on p "Enroll for Free" at bounding box center [1149, 590] width 285 height 35
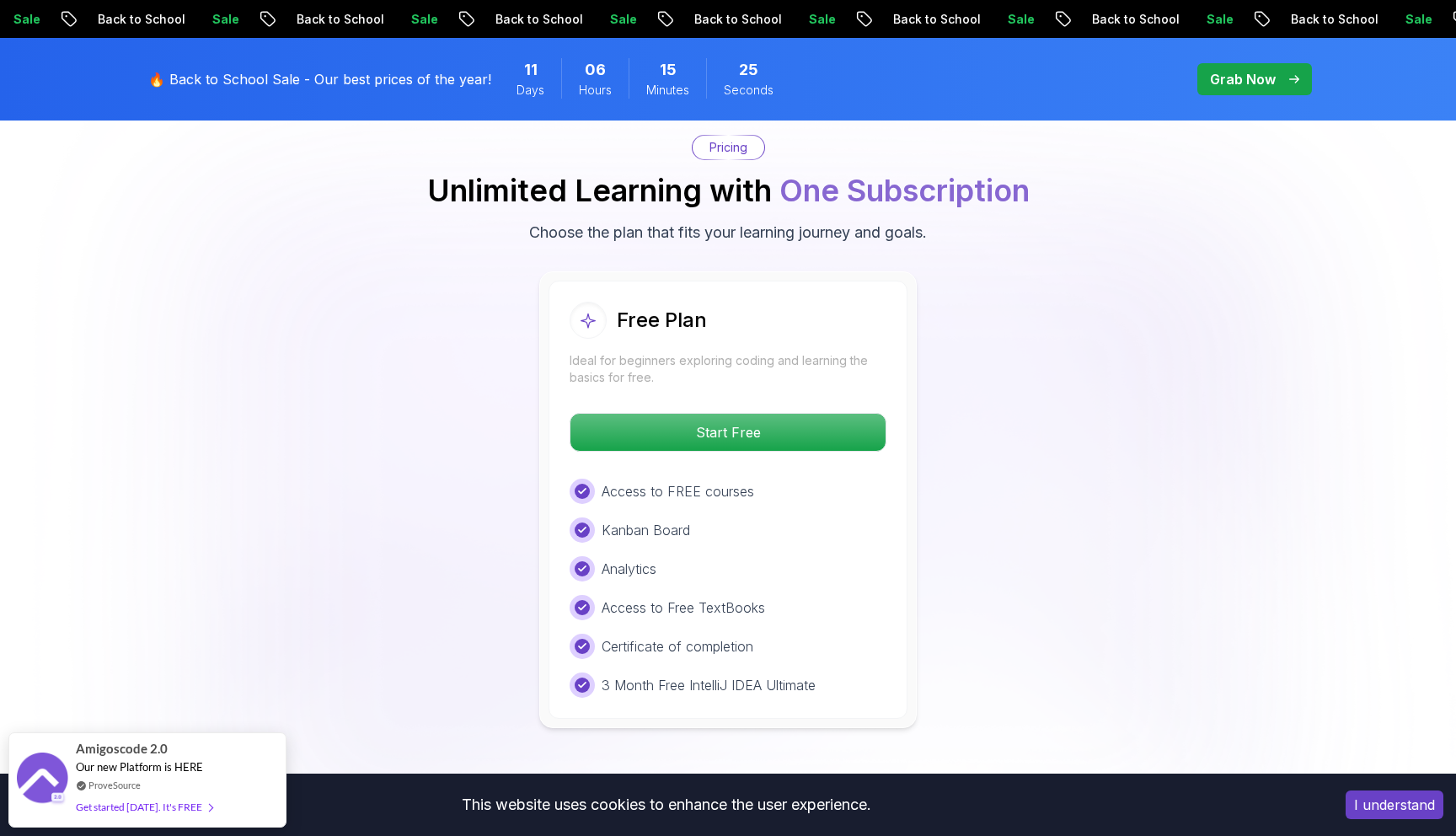
scroll to position [3430, 0]
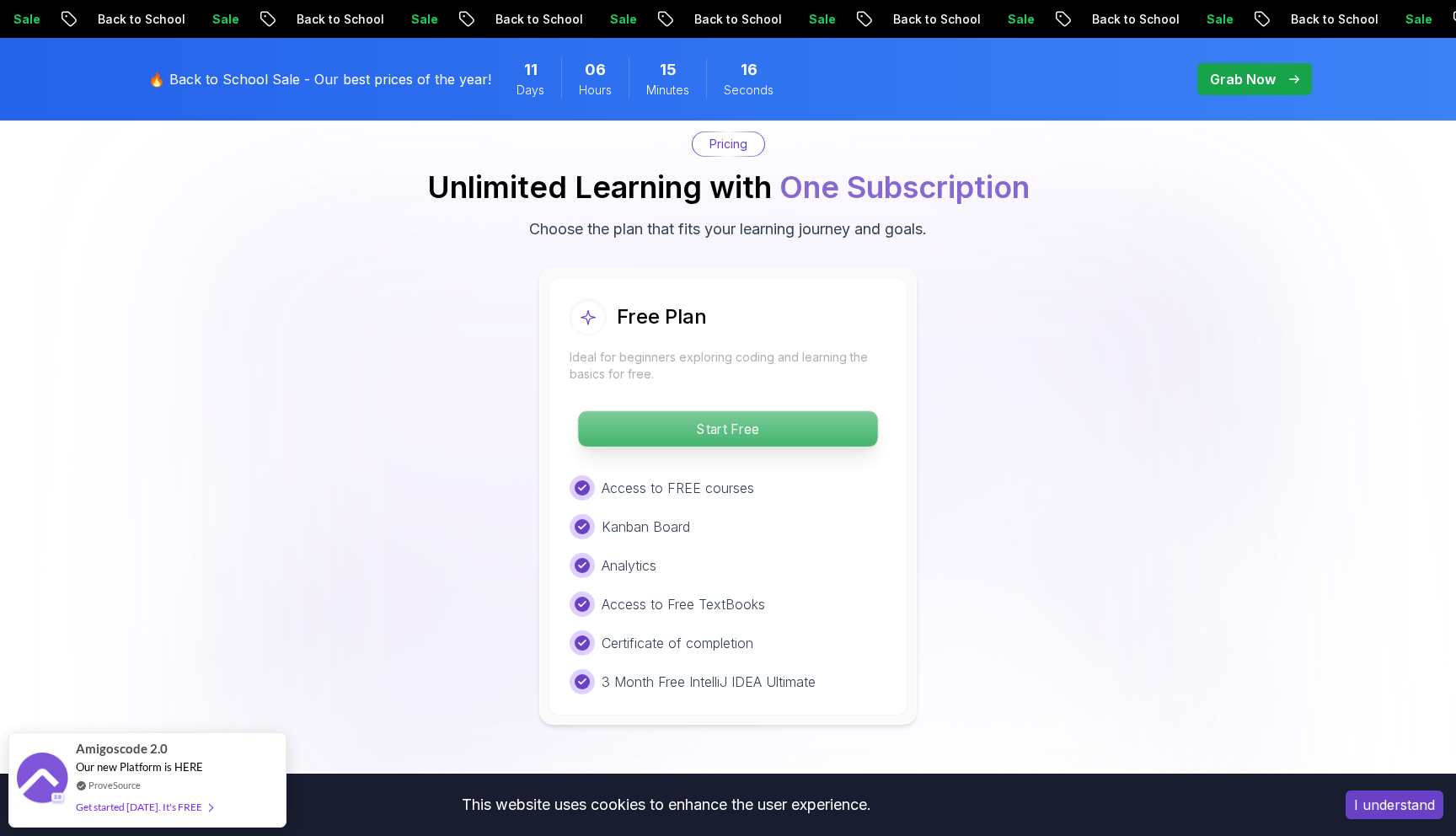
click at [746, 411] on p "Start Free" at bounding box center [728, 429] width 299 height 35
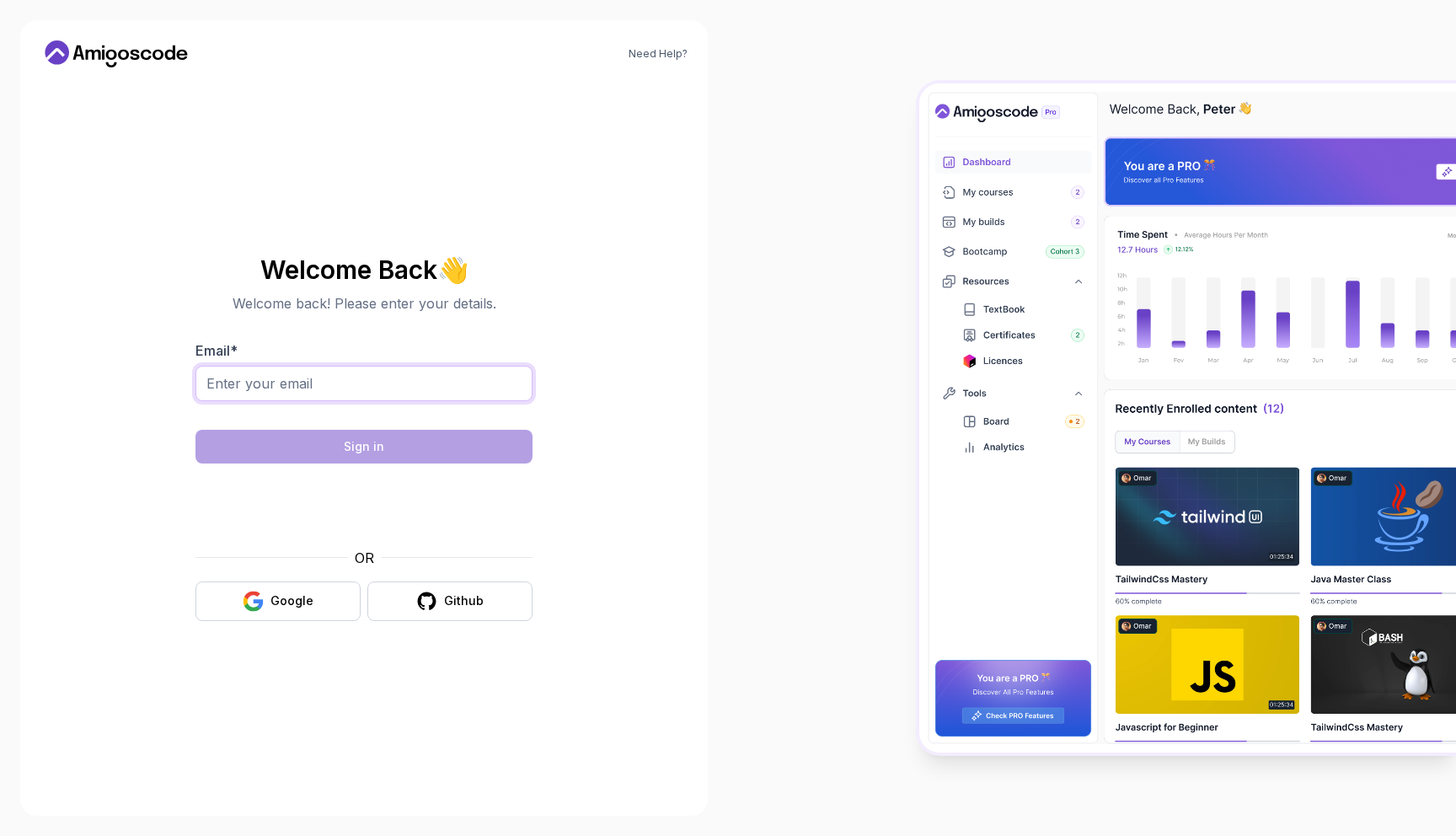
click at [404, 393] on input "Email *" at bounding box center [364, 383] width 337 height 35
type input "[EMAIL_ADDRESS][DOMAIN_NAME]"
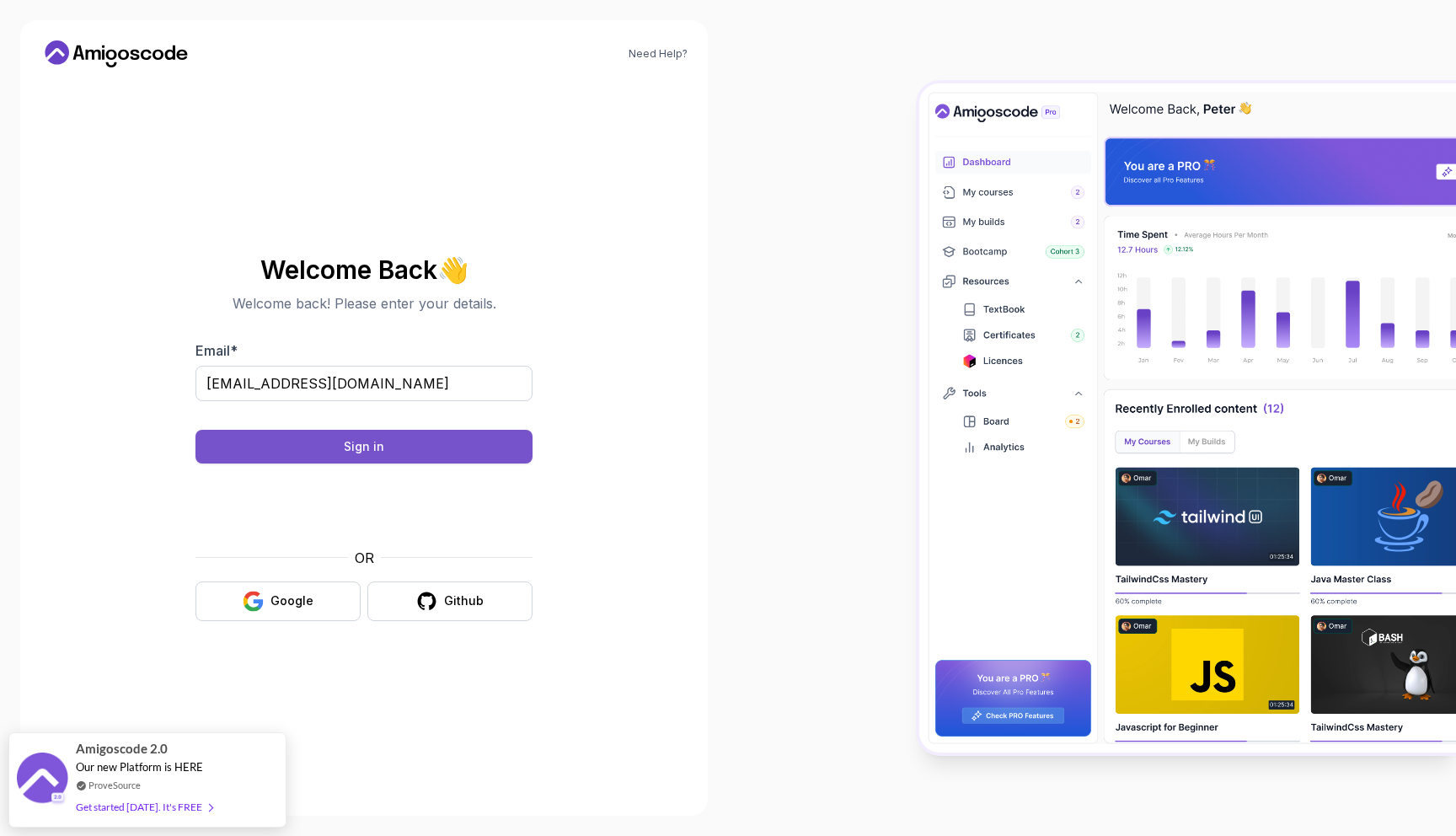
click at [454, 439] on button "Sign in" at bounding box center [364, 446] width 337 height 33
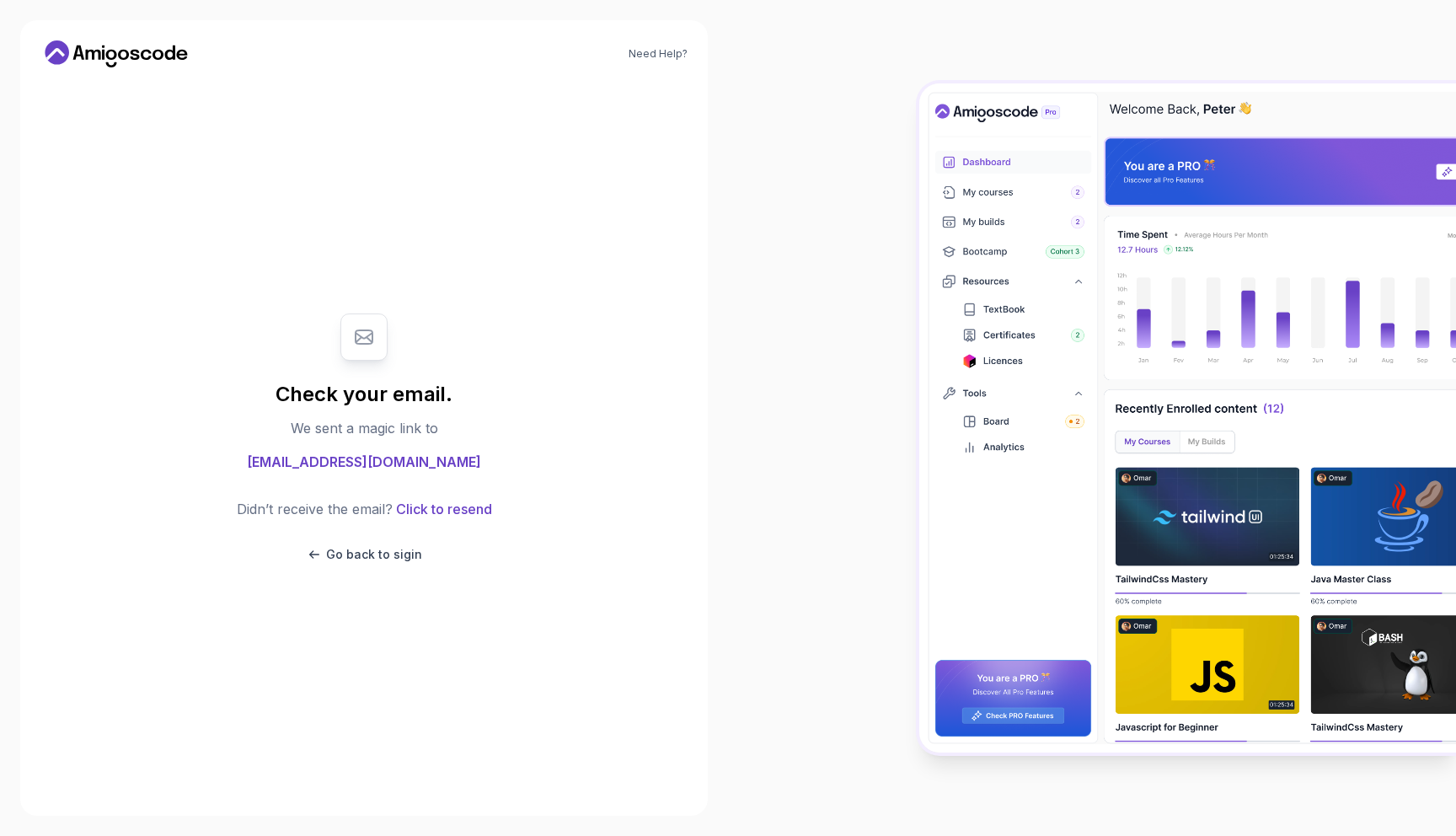
click at [149, 52] on icon at bounding box center [146, 55] width 11 height 10
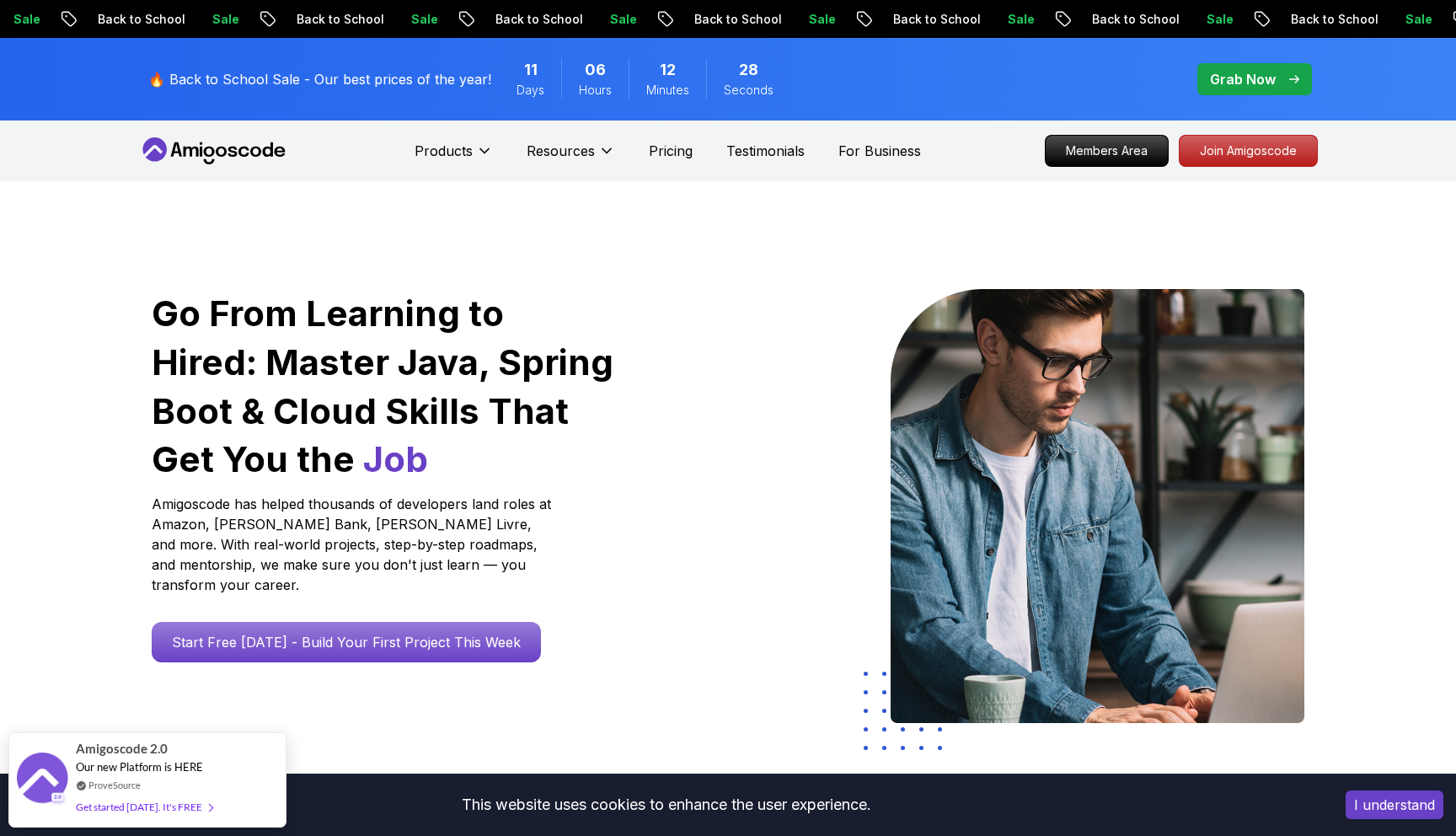
click at [680, 79] on div "12 Minutes" at bounding box center [667, 79] width 78 height 41
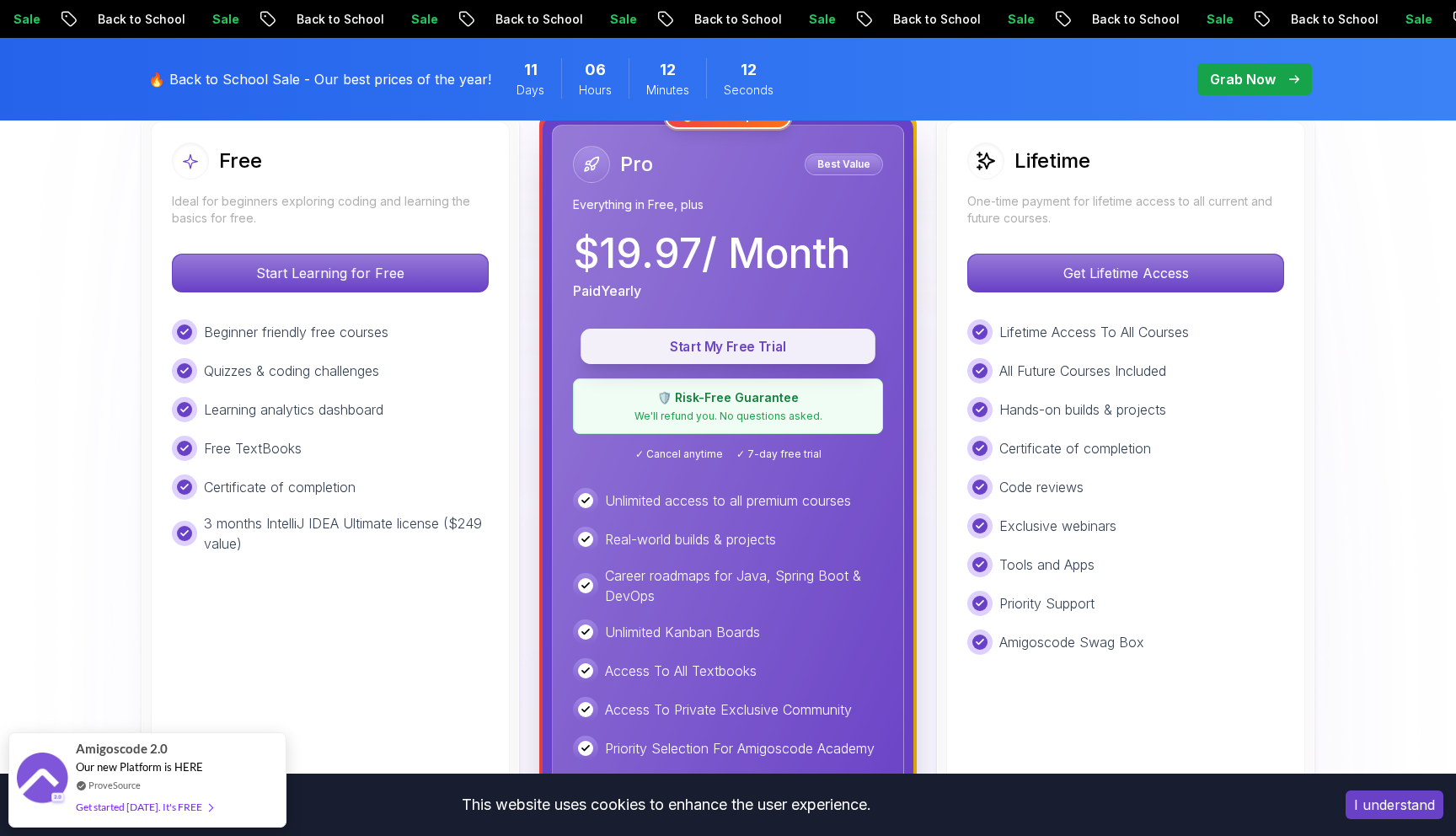
scroll to position [493, 0]
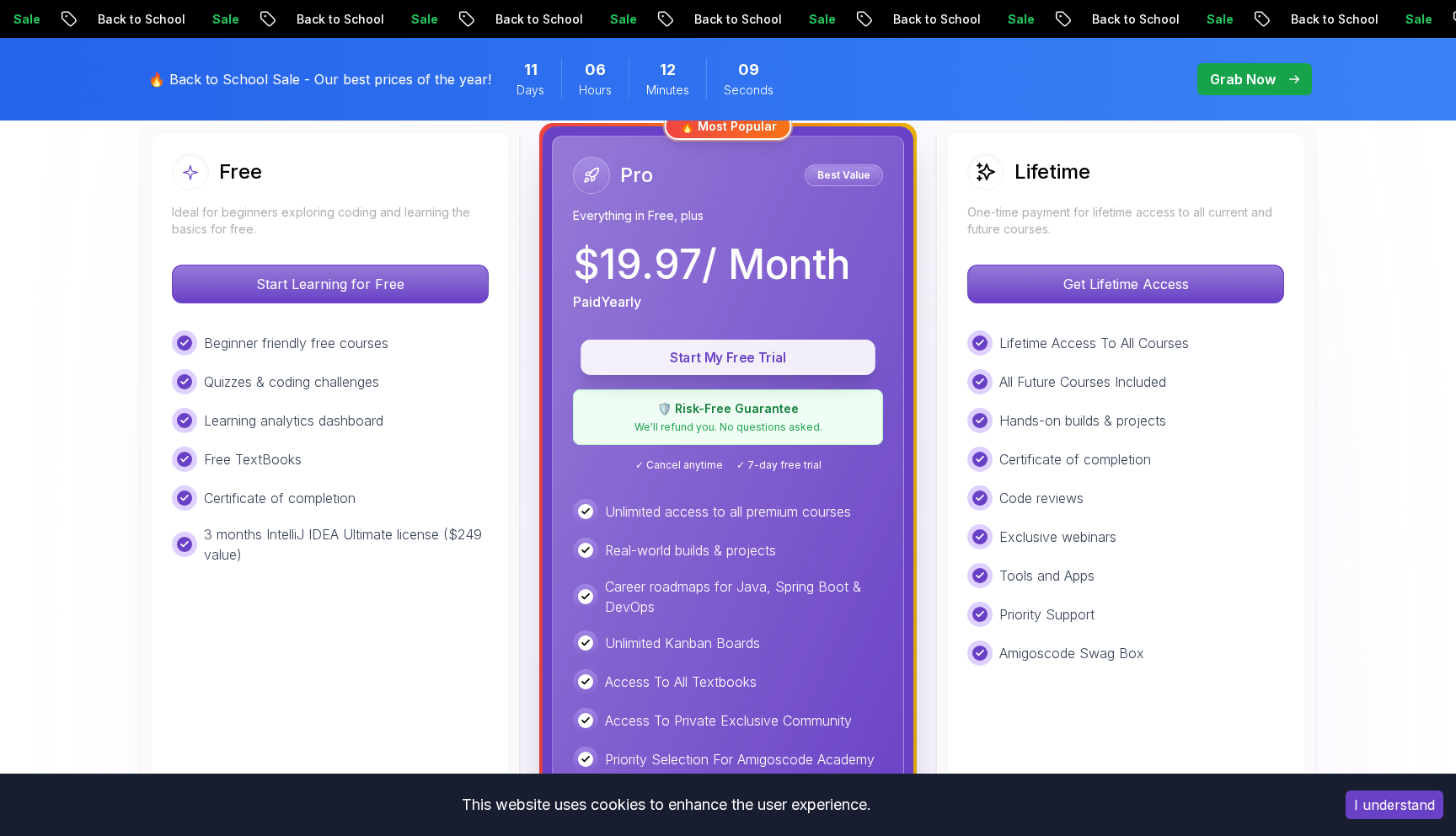
click at [706, 348] on p "Start My Free Trial" at bounding box center [727, 357] width 256 height 19
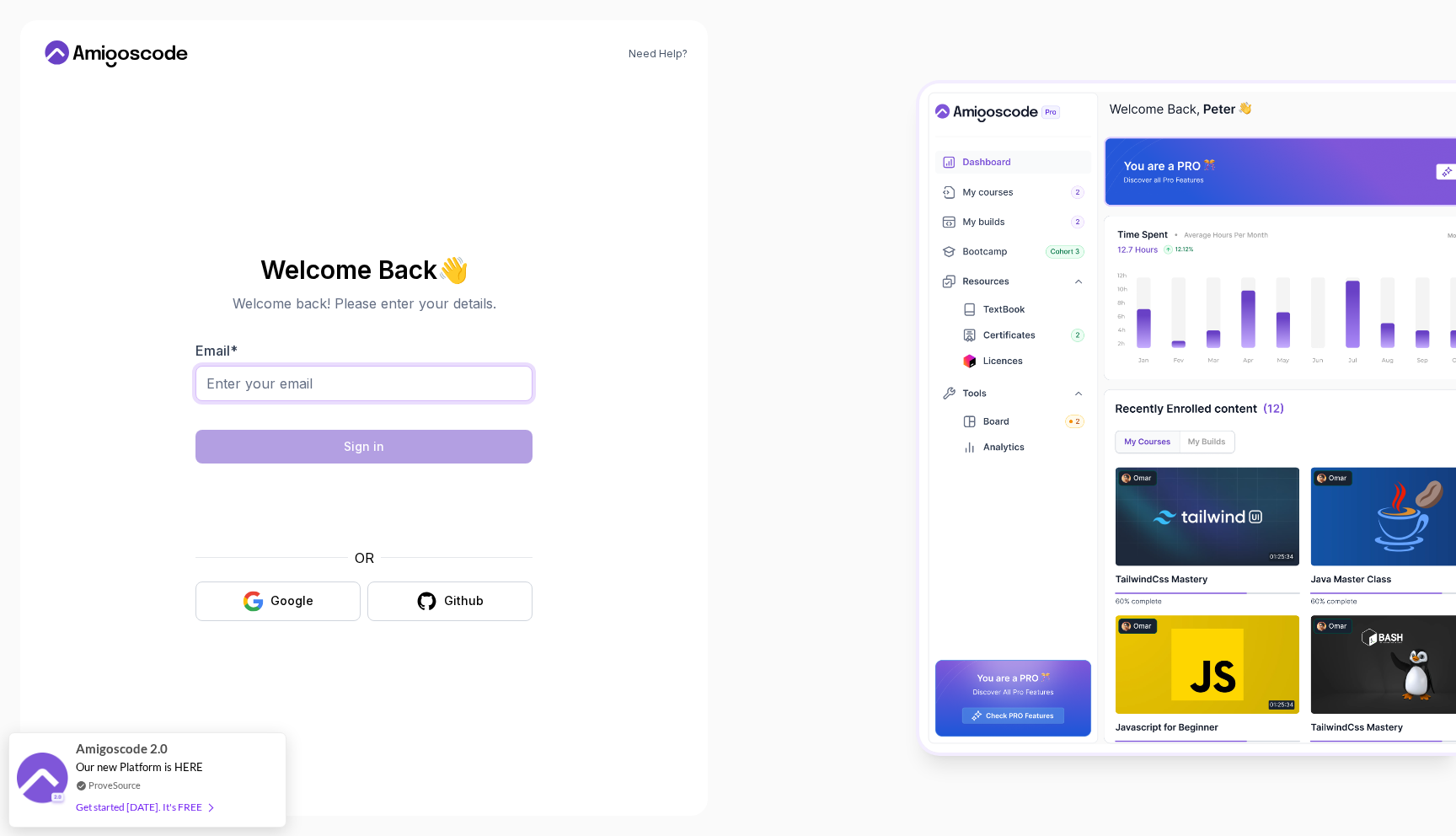
click at [400, 378] on input "Email *" at bounding box center [364, 383] width 337 height 35
type input "[EMAIL_ADDRESS][DOMAIN_NAME]"
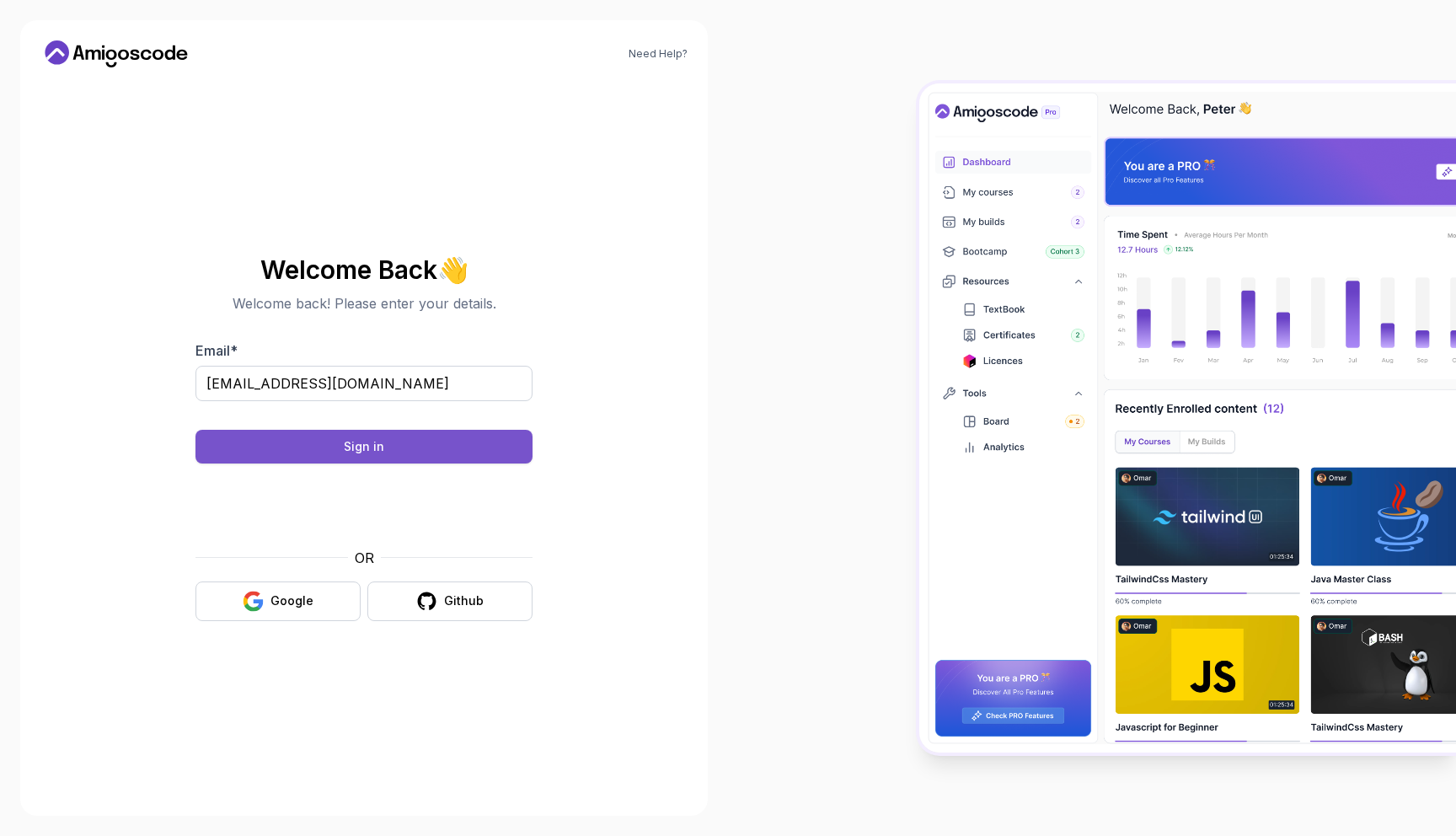
click at [475, 441] on button "Sign in" at bounding box center [364, 446] width 337 height 33
